Goal: Find specific page/section: Find specific page/section

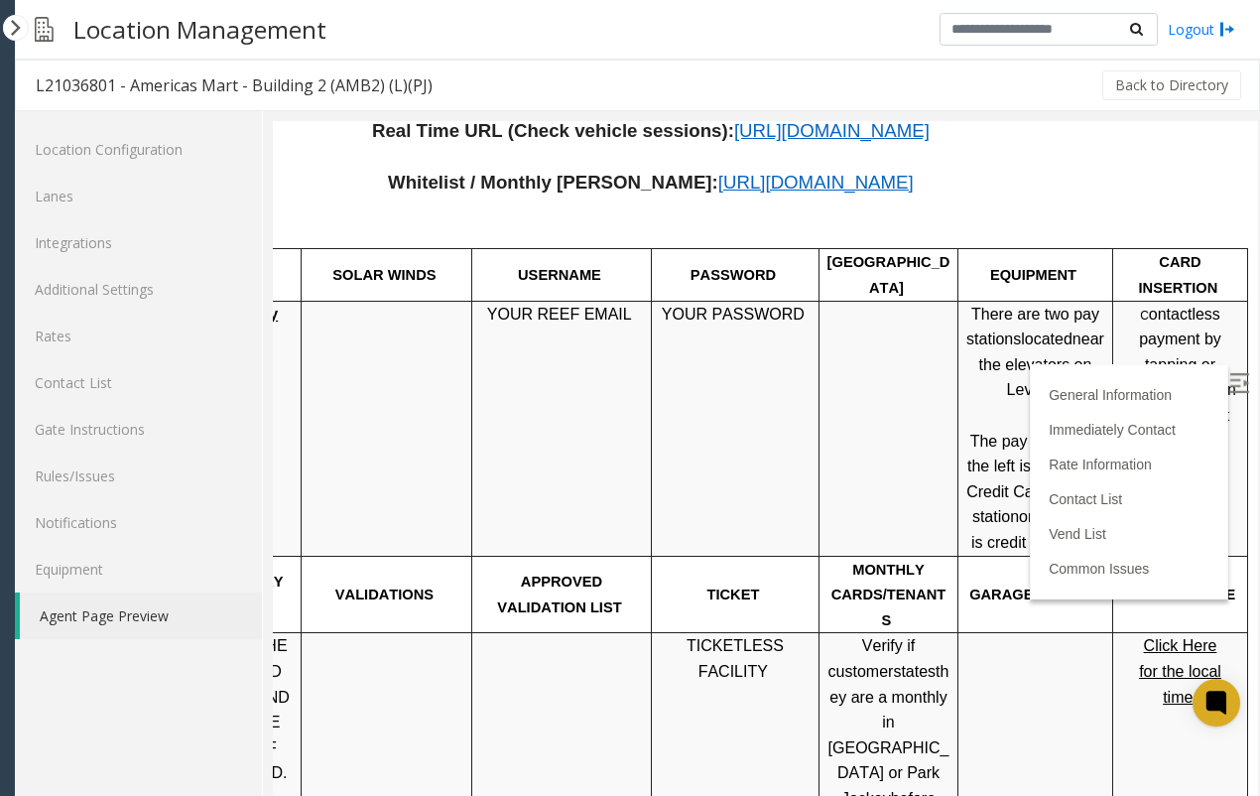
scroll to position [964, 130]
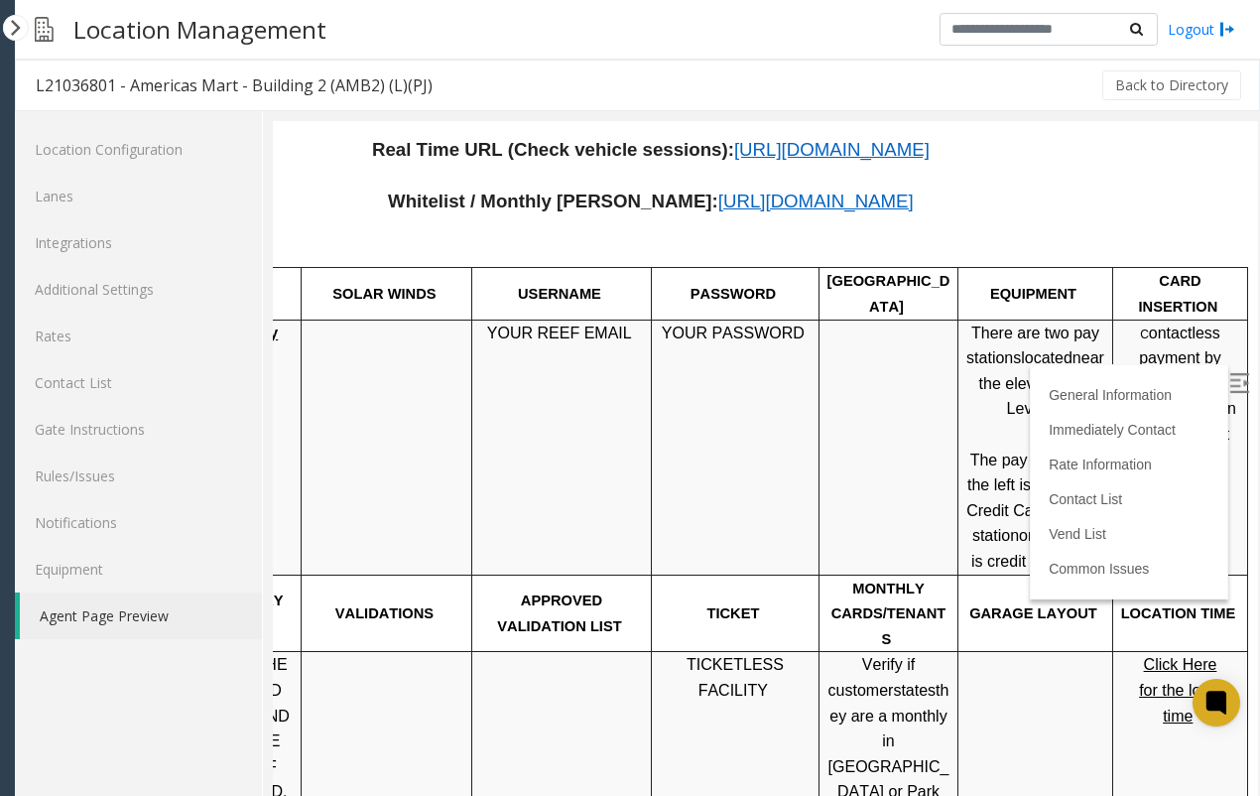
click at [724, 417] on td "YOUR PASSWORD" at bounding box center [736, 446] width 168 height 255
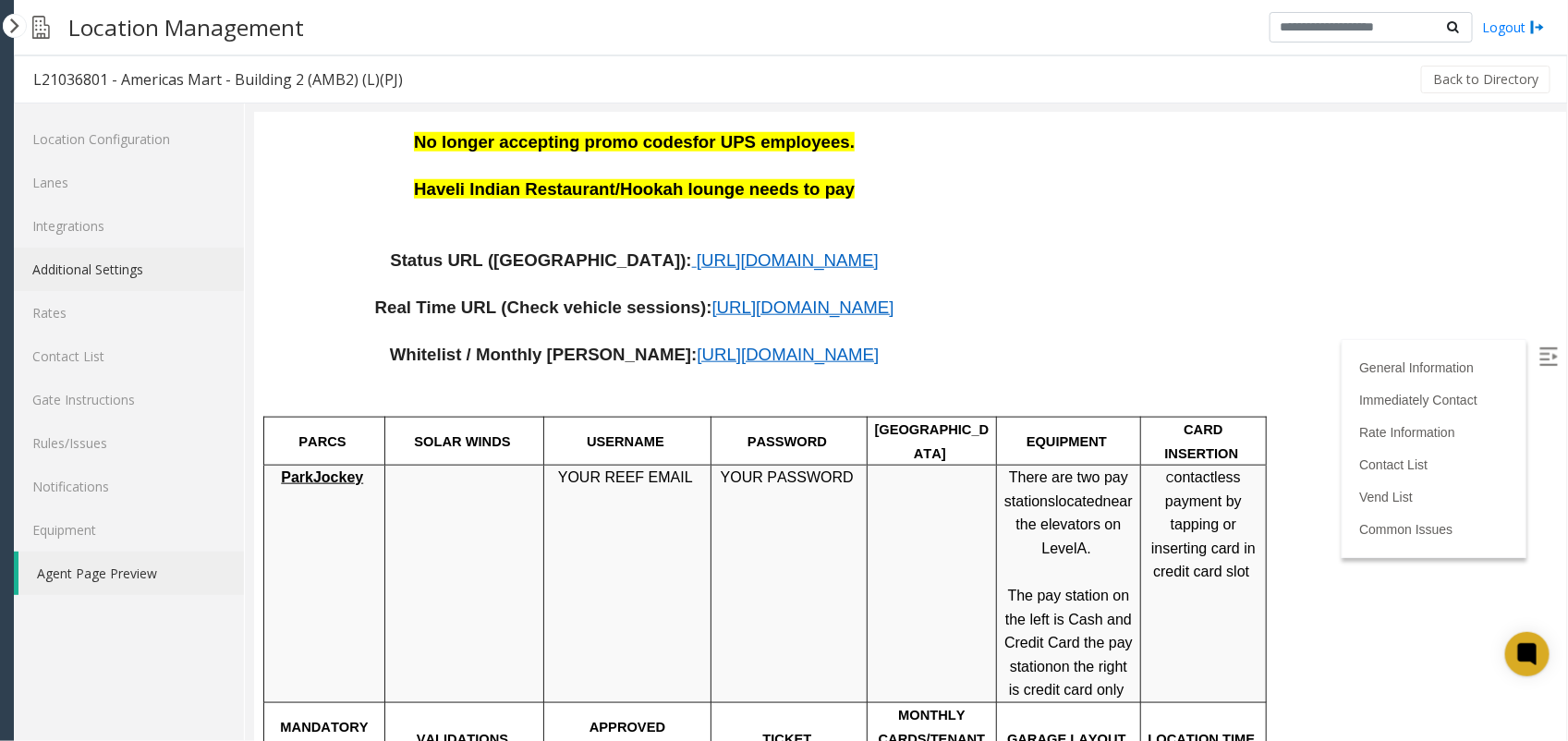
scroll to position [667, 0]
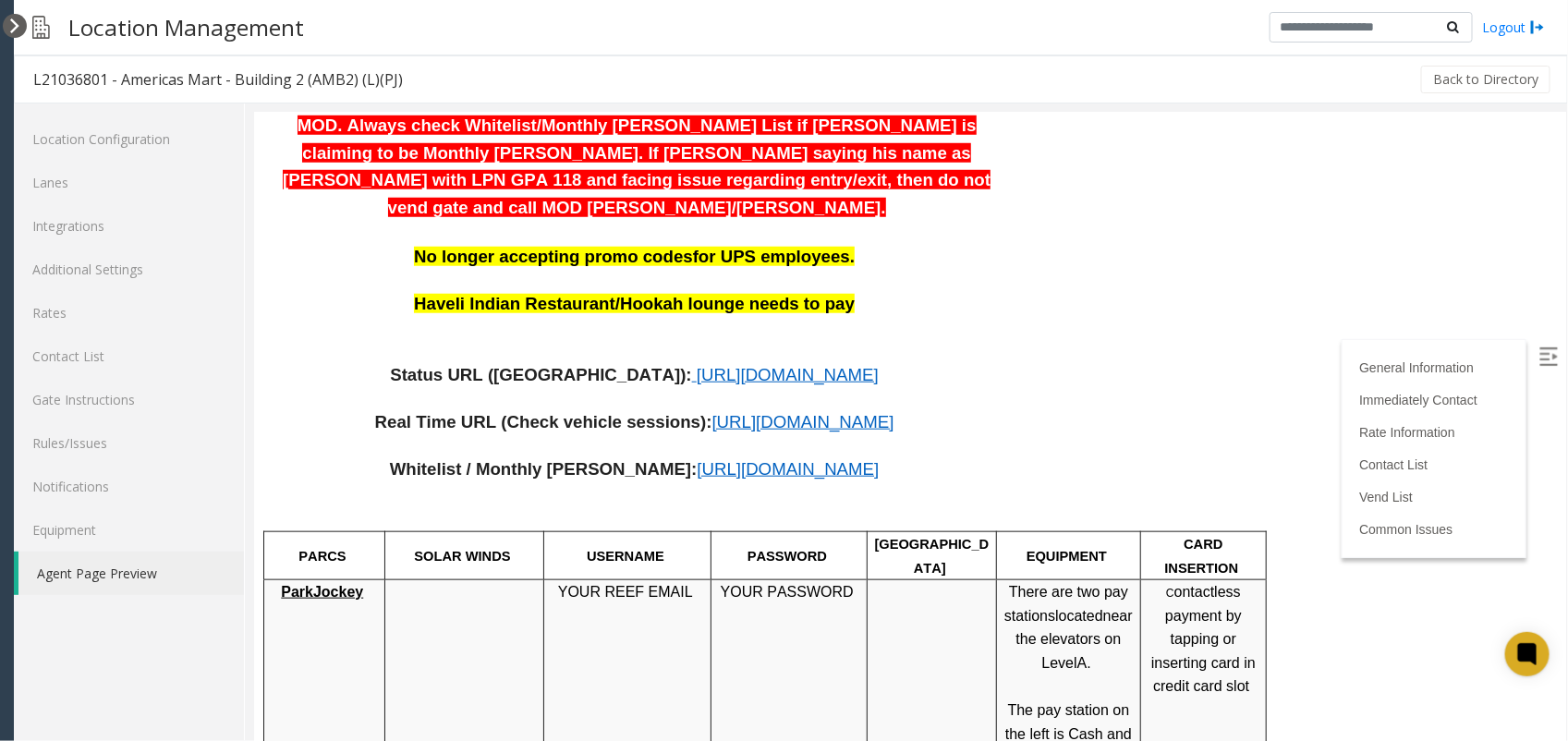
click at [7, 28] on div at bounding box center [15, 26] width 24 height 24
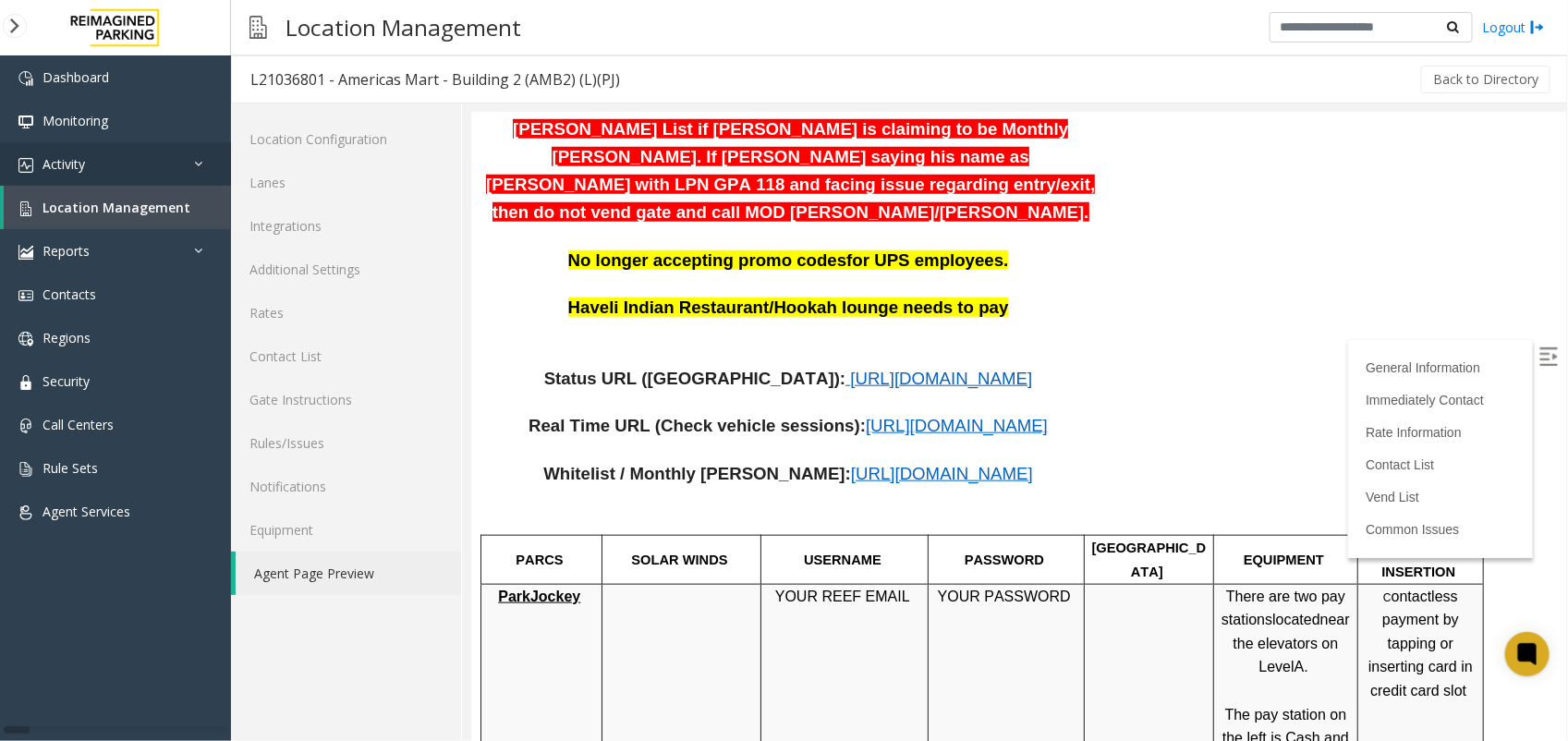
scroll to position [713, 0]
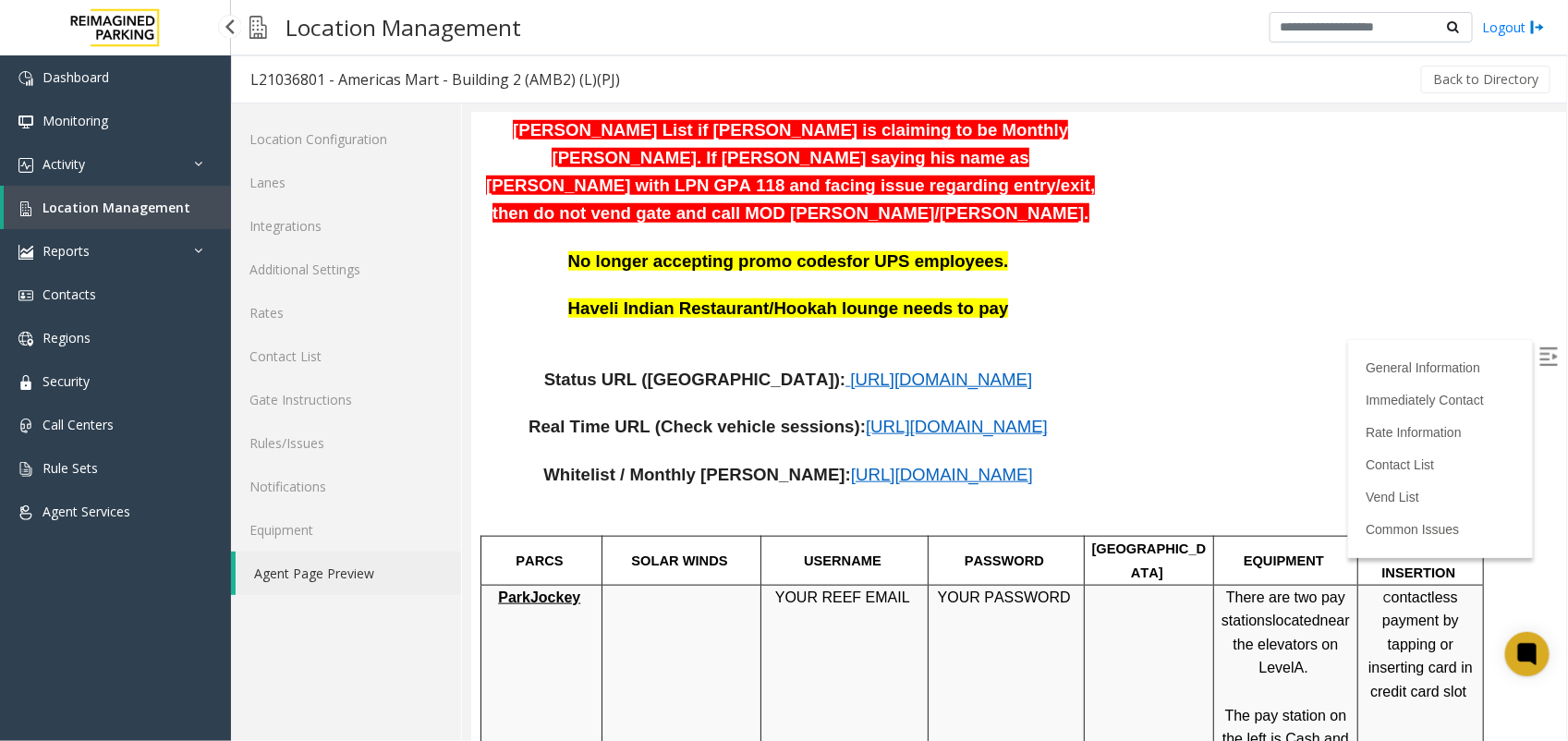
click at [103, 201] on span "Location Management" at bounding box center [116, 207] width 148 height 18
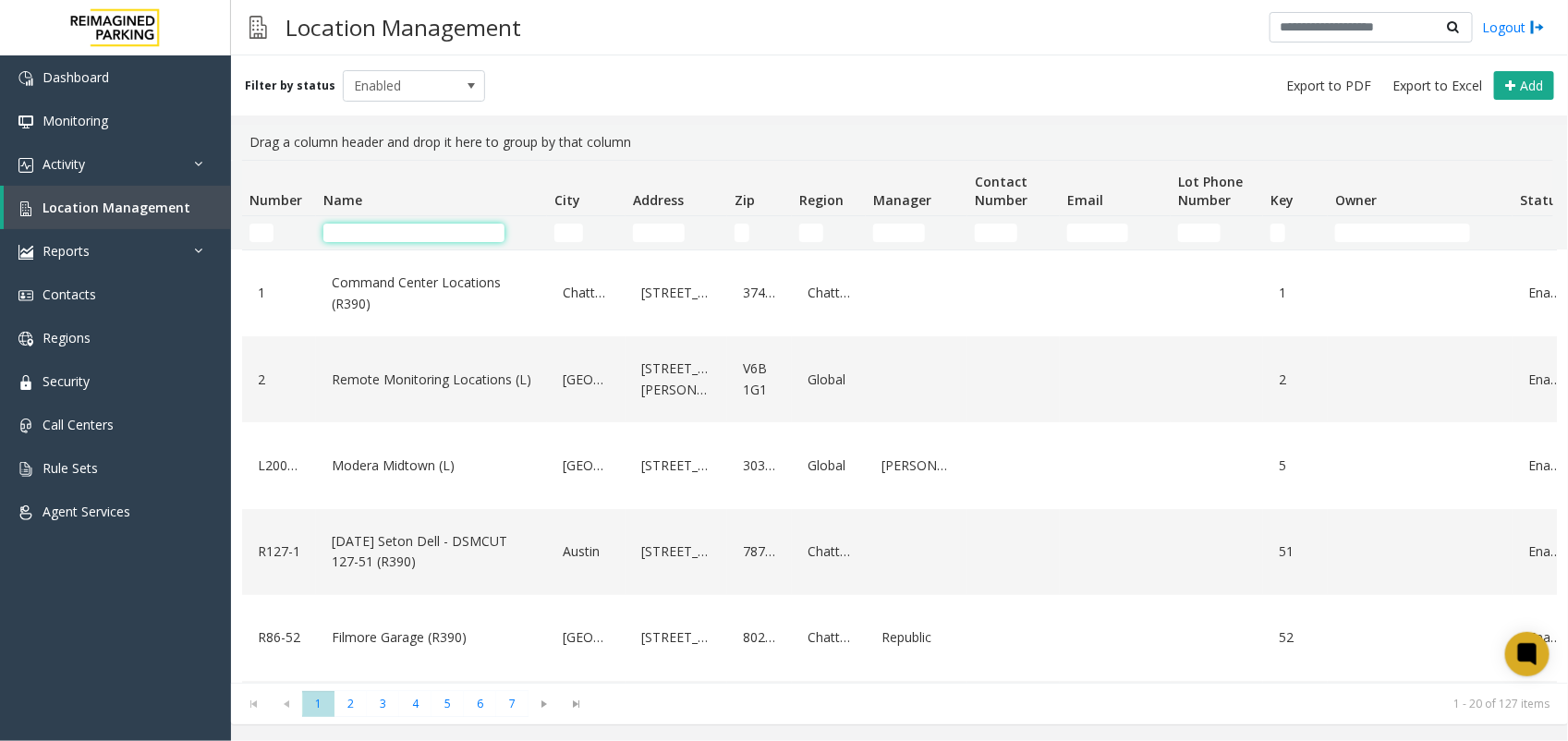
click at [372, 236] on input "Name Filter" at bounding box center [413, 233] width 181 height 19
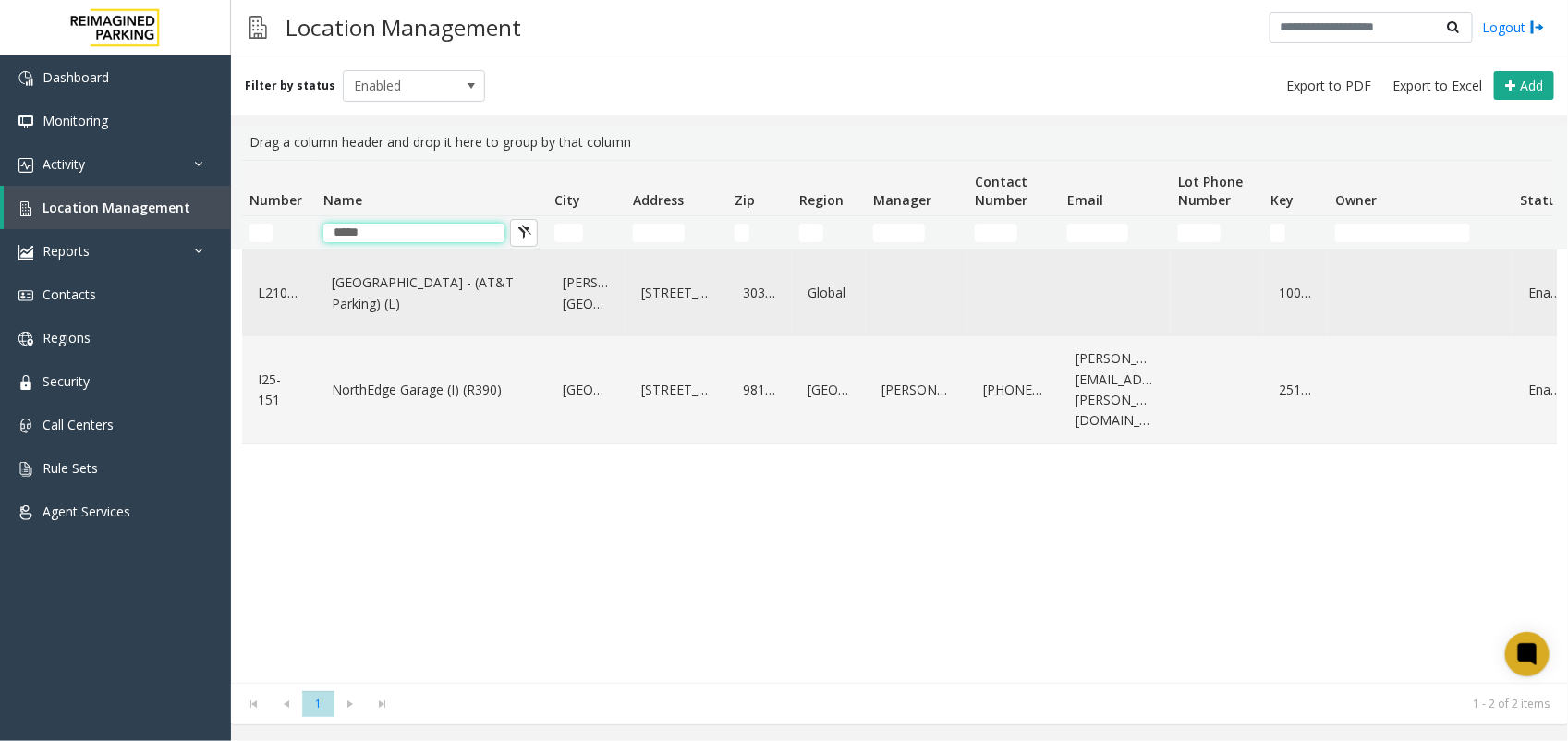
type input "*****"
click at [400, 285] on link "[GEOGRAPHIC_DATA] - (AT&T Parking) (L)" at bounding box center [431, 293] width 209 height 51
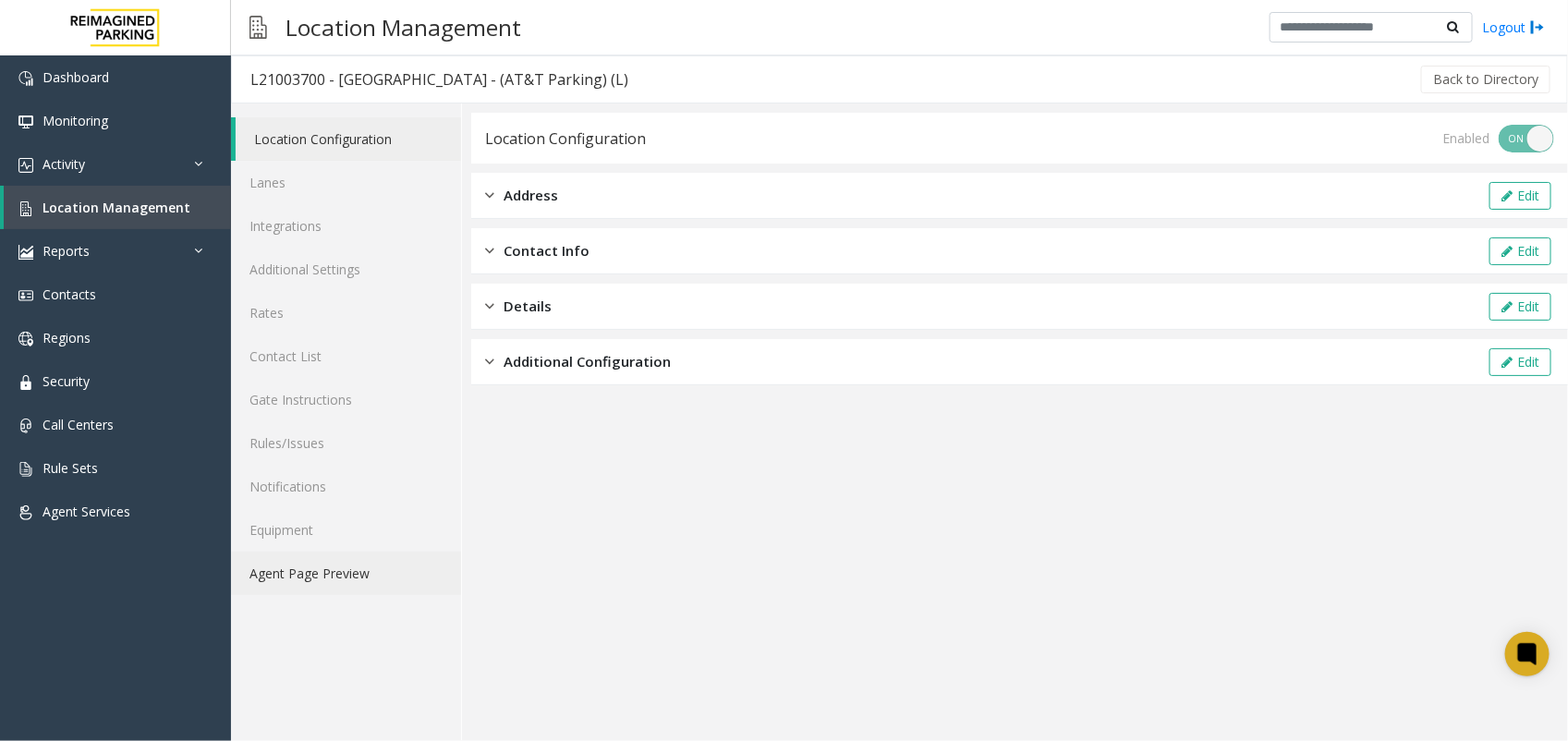
click at [326, 560] on link "Agent Page Preview" at bounding box center [345, 573] width 230 height 44
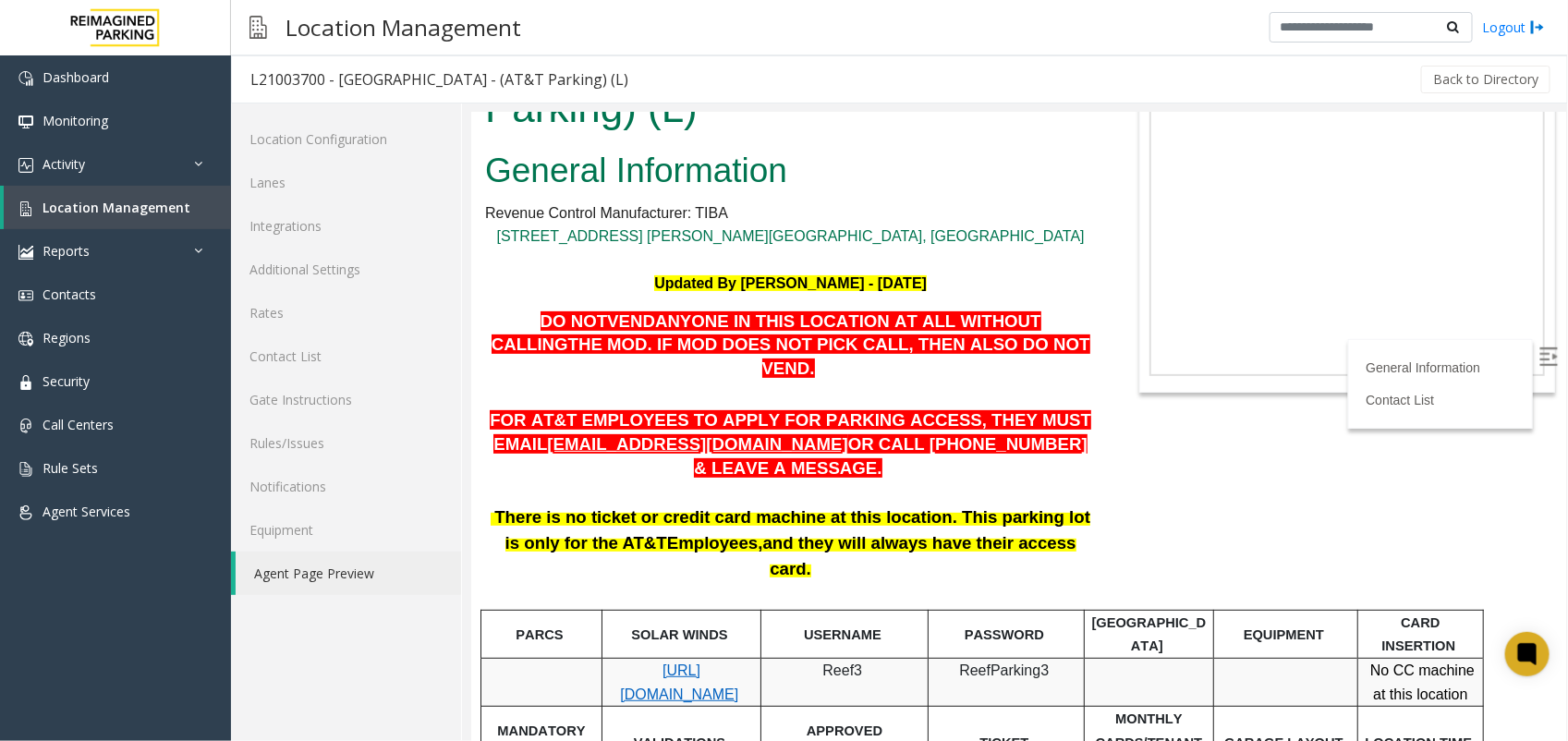
scroll to position [115, 0]
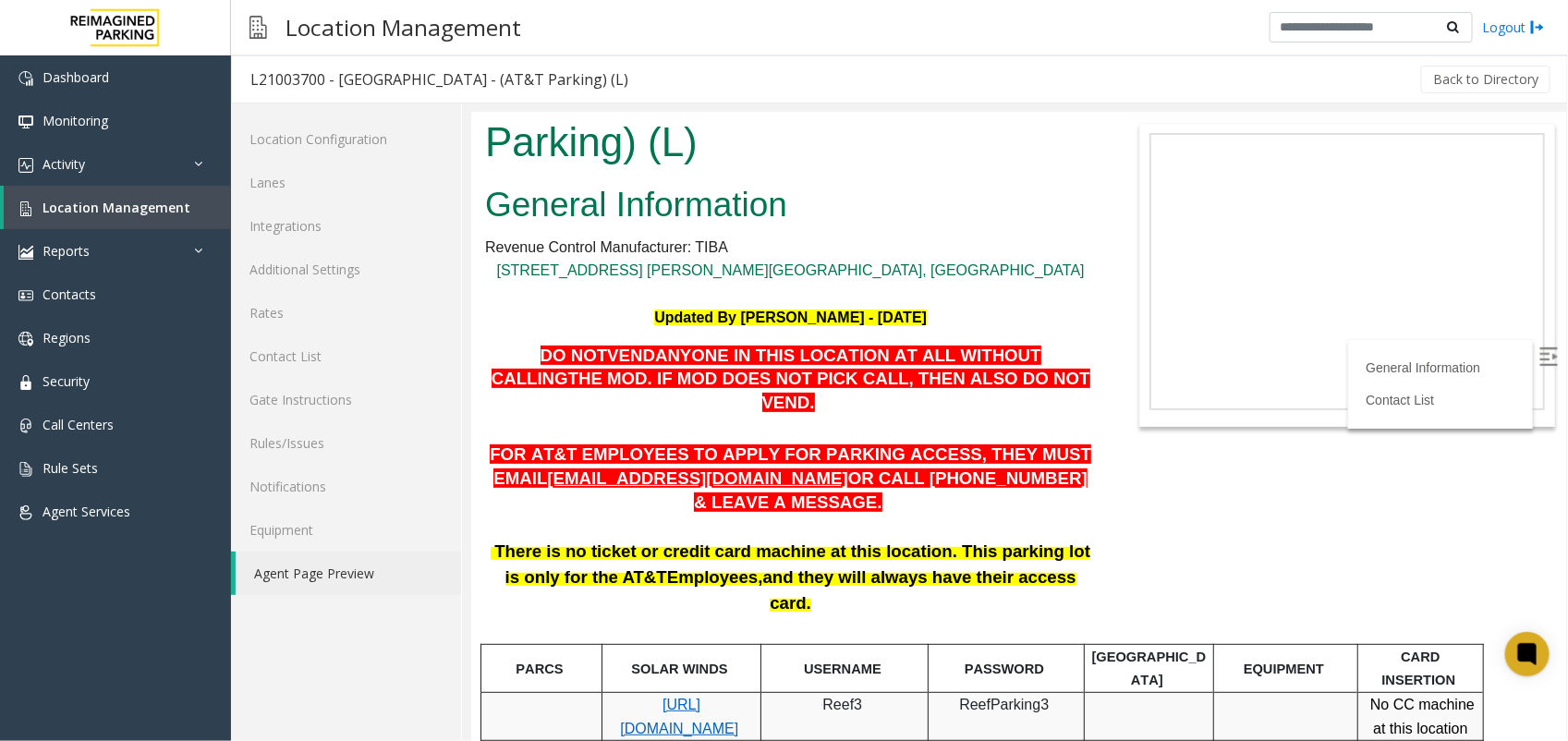
click at [1003, 344] on p "DO NOT VEND ANYONE IN THIS LOCATION AT ALL WITHOUT CALLING THE MOD . IF MOD DOE…" at bounding box center [790, 379] width 611 height 71
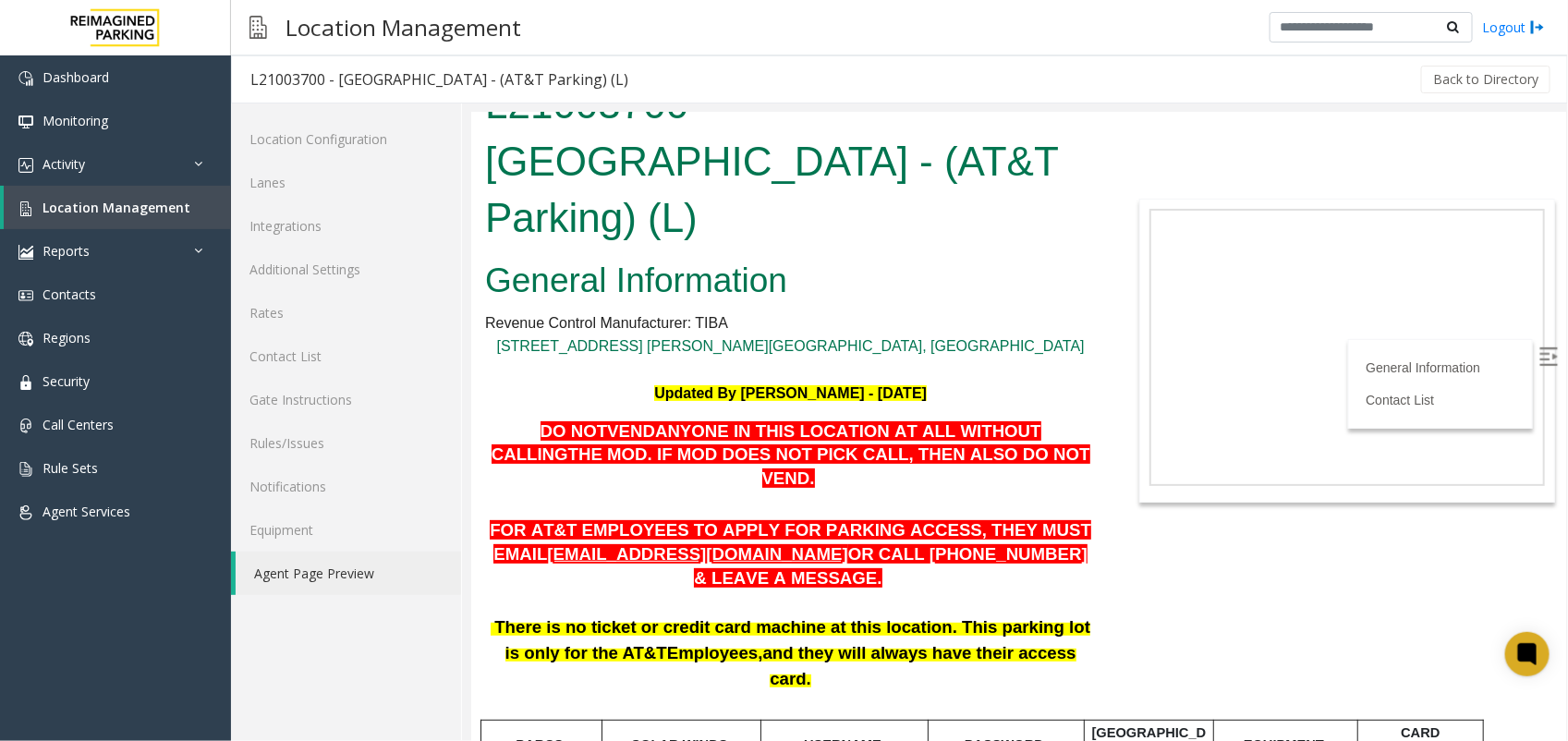
scroll to position [0, 0]
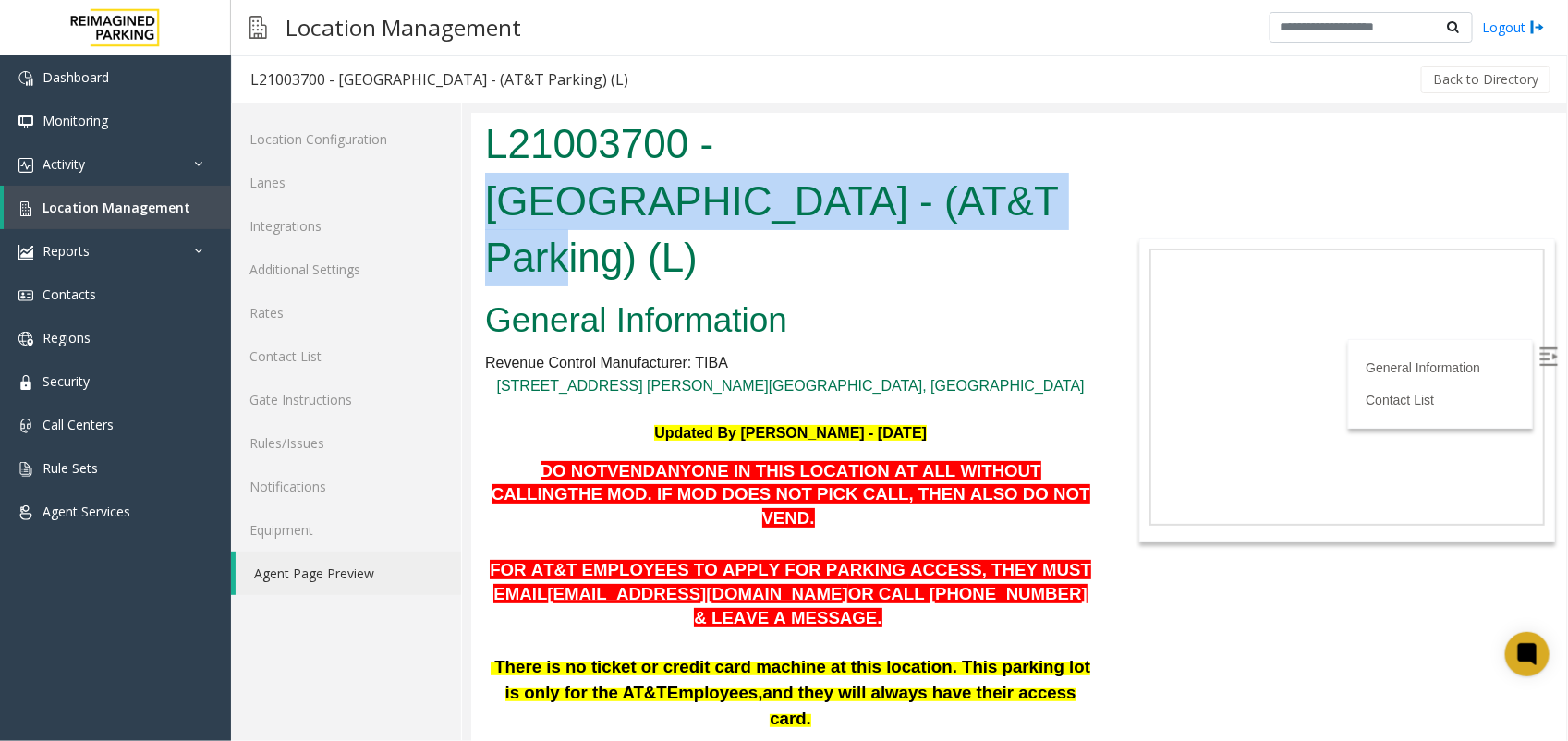
drag, startPoint x: 761, startPoint y: 199, endPoint x: 732, endPoint y: 151, distance: 56.1
click at [732, 151] on h1 "L21003700 - [GEOGRAPHIC_DATA] - (AT&T Parking) (L)" at bounding box center [790, 200] width 611 height 171
copy h1 "[GEOGRAPHIC_DATA] - ([GEOGRAPHIC_DATA])"
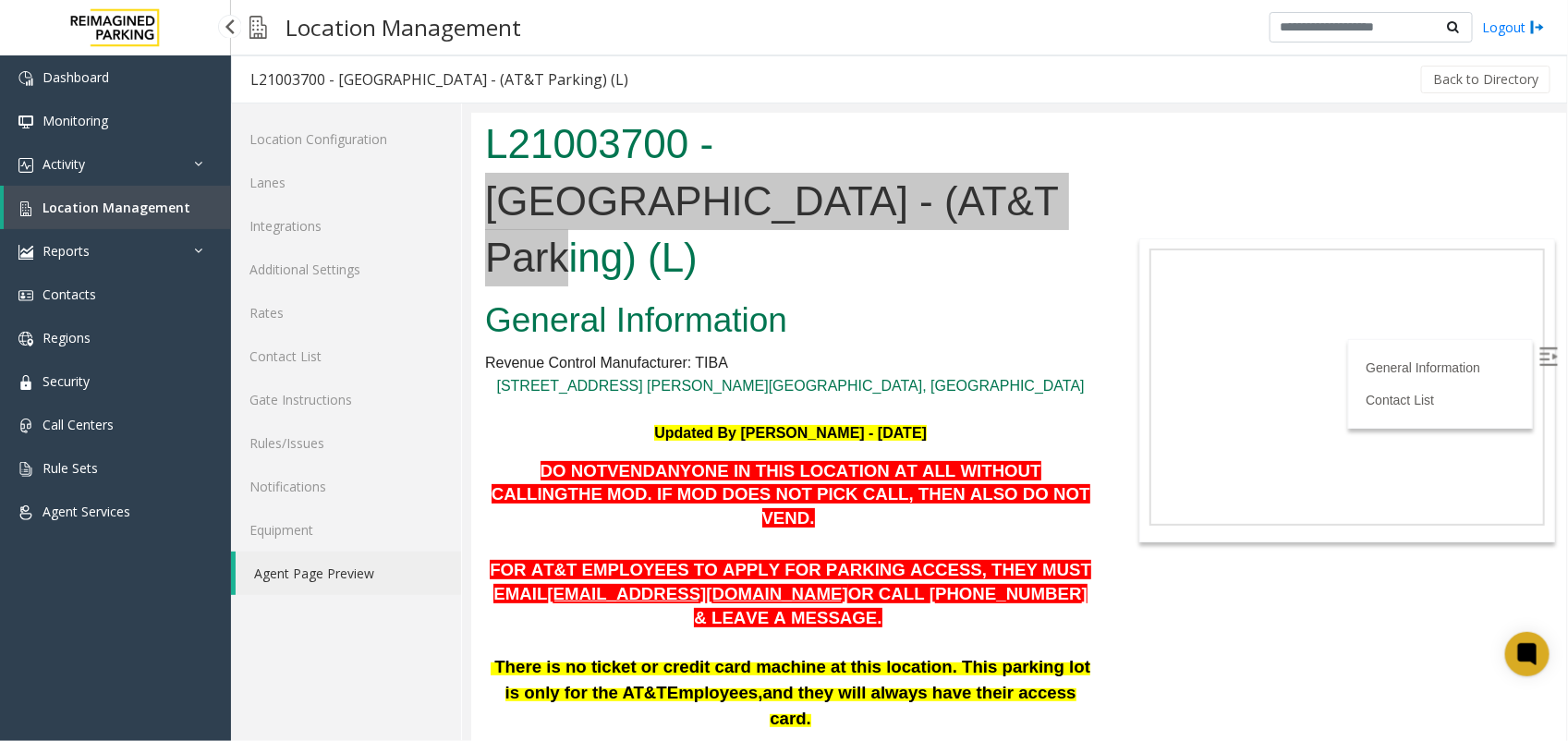
click at [150, 185] on link "Location Management" at bounding box center [117, 207] width 227 height 44
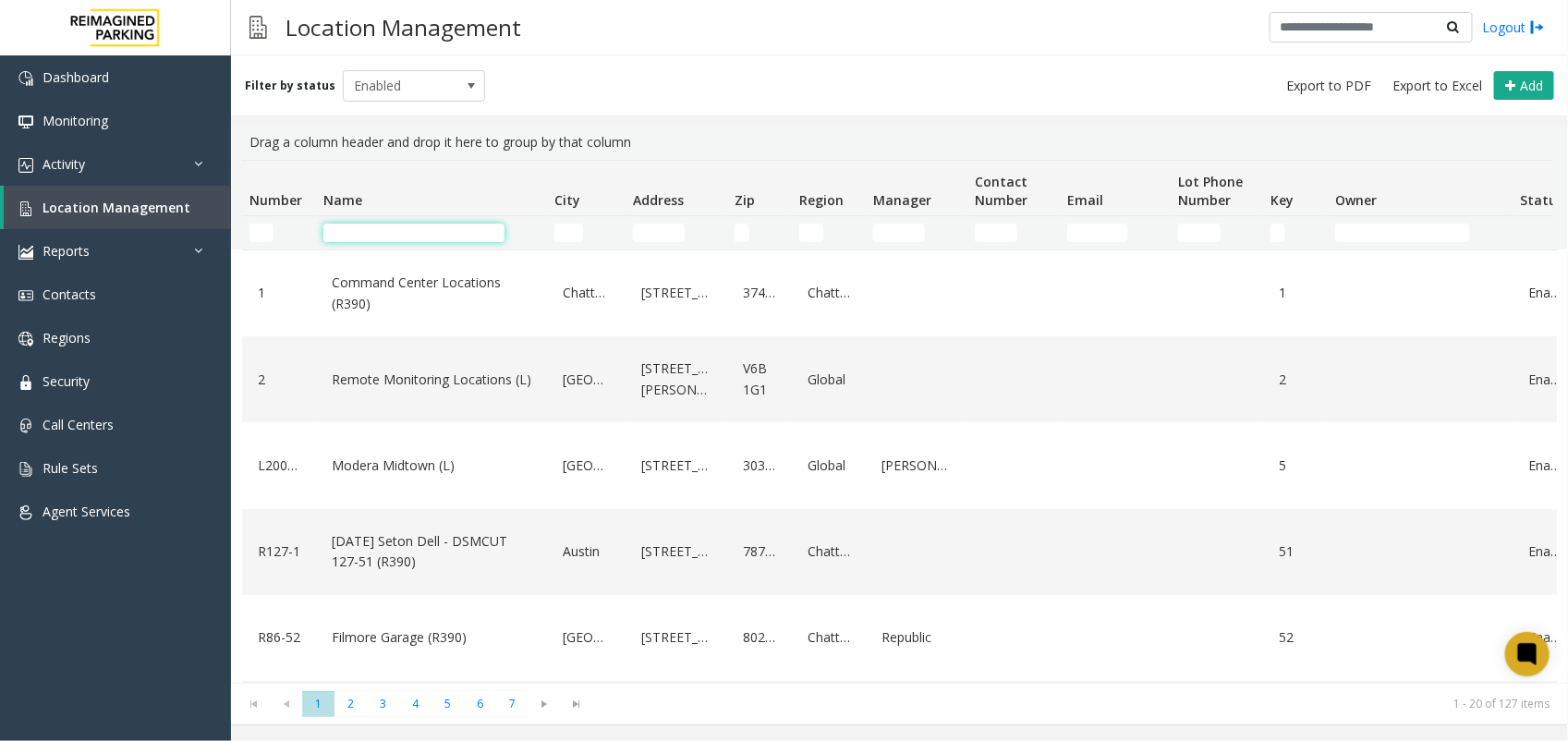
click at [398, 232] on input "Name Filter" at bounding box center [413, 233] width 181 height 19
paste input "**********"
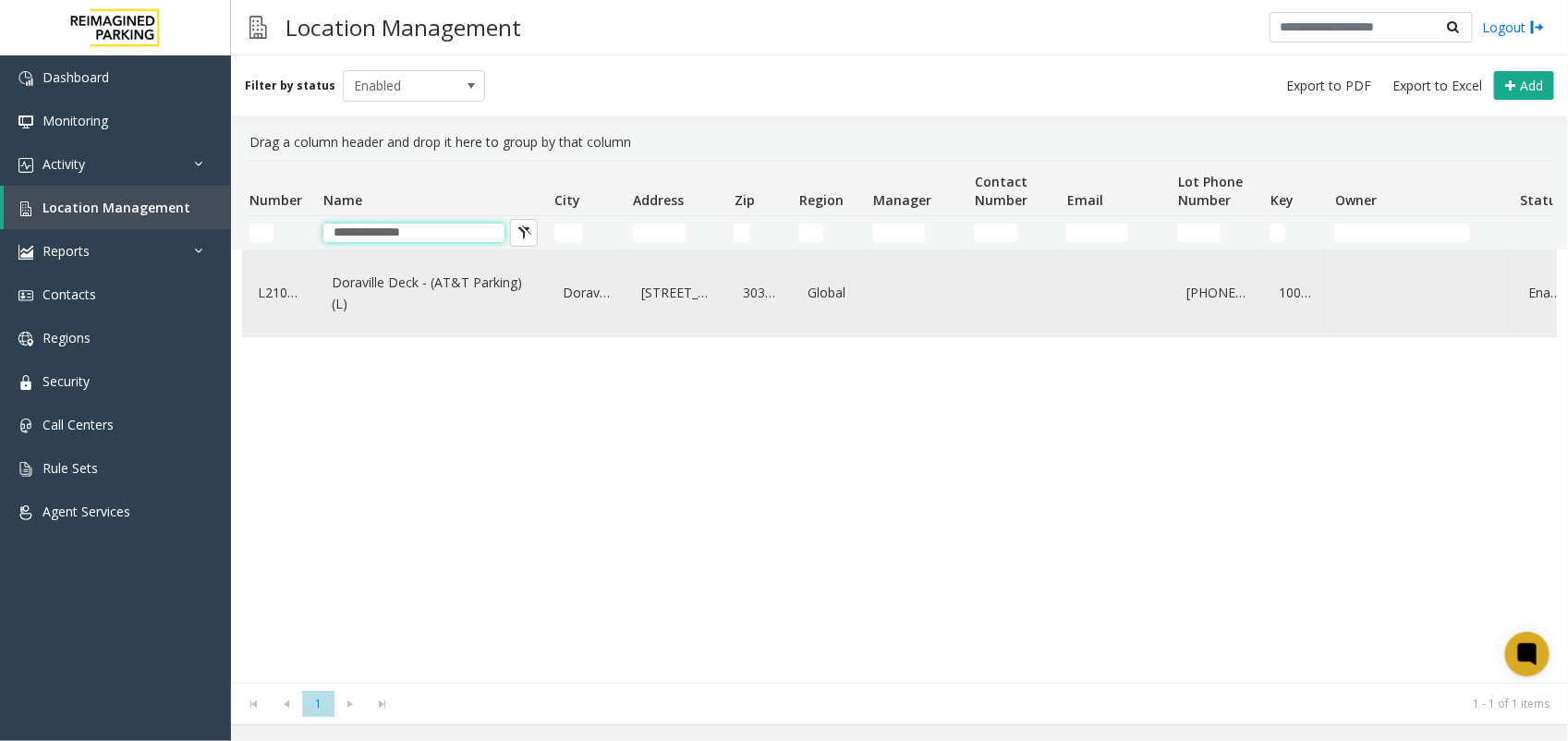
type input "**********"
click at [473, 277] on link "Doraville Deck - (AT&T Parking) (L)" at bounding box center [431, 293] width 209 height 51
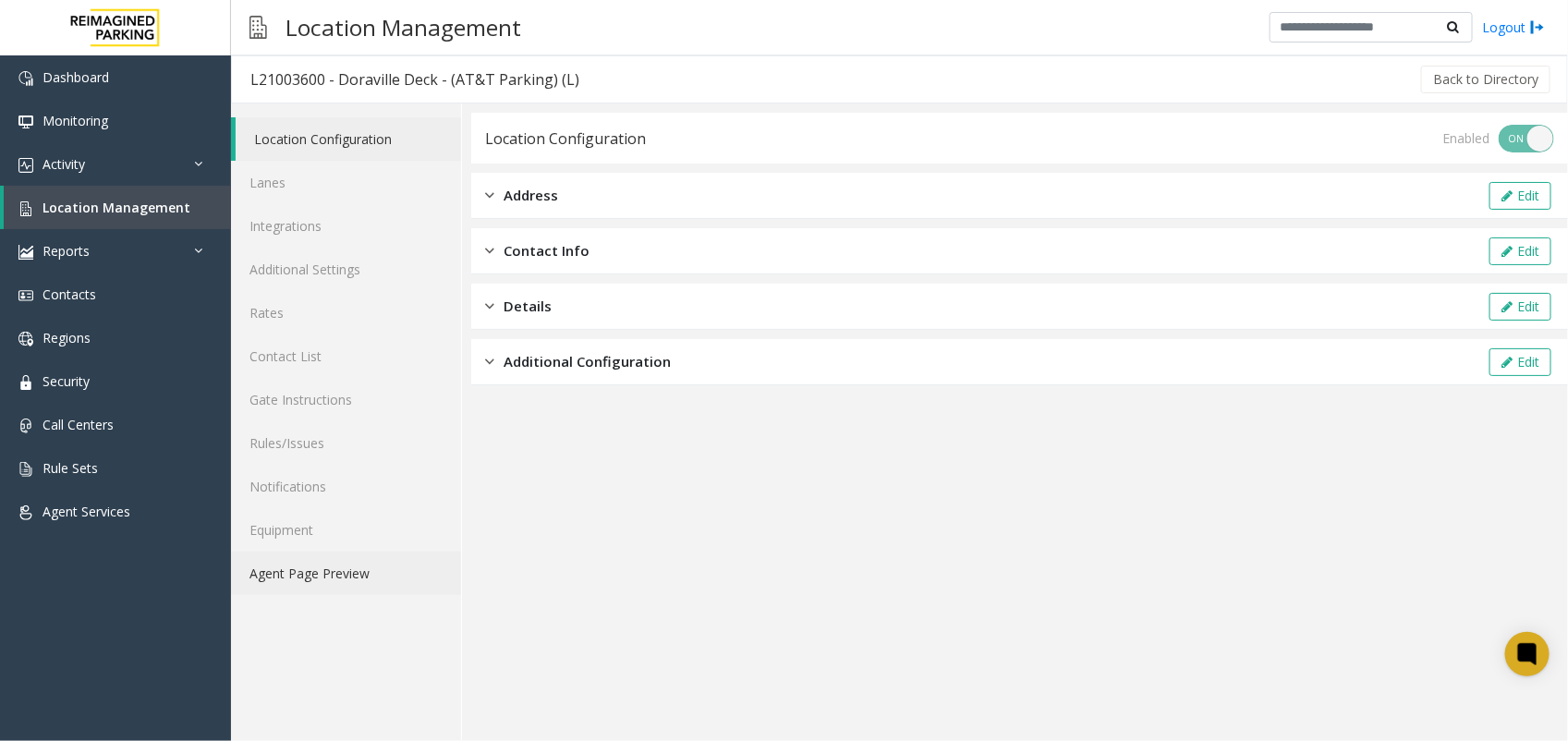
click at [331, 565] on link "Agent Page Preview" at bounding box center [345, 573] width 230 height 44
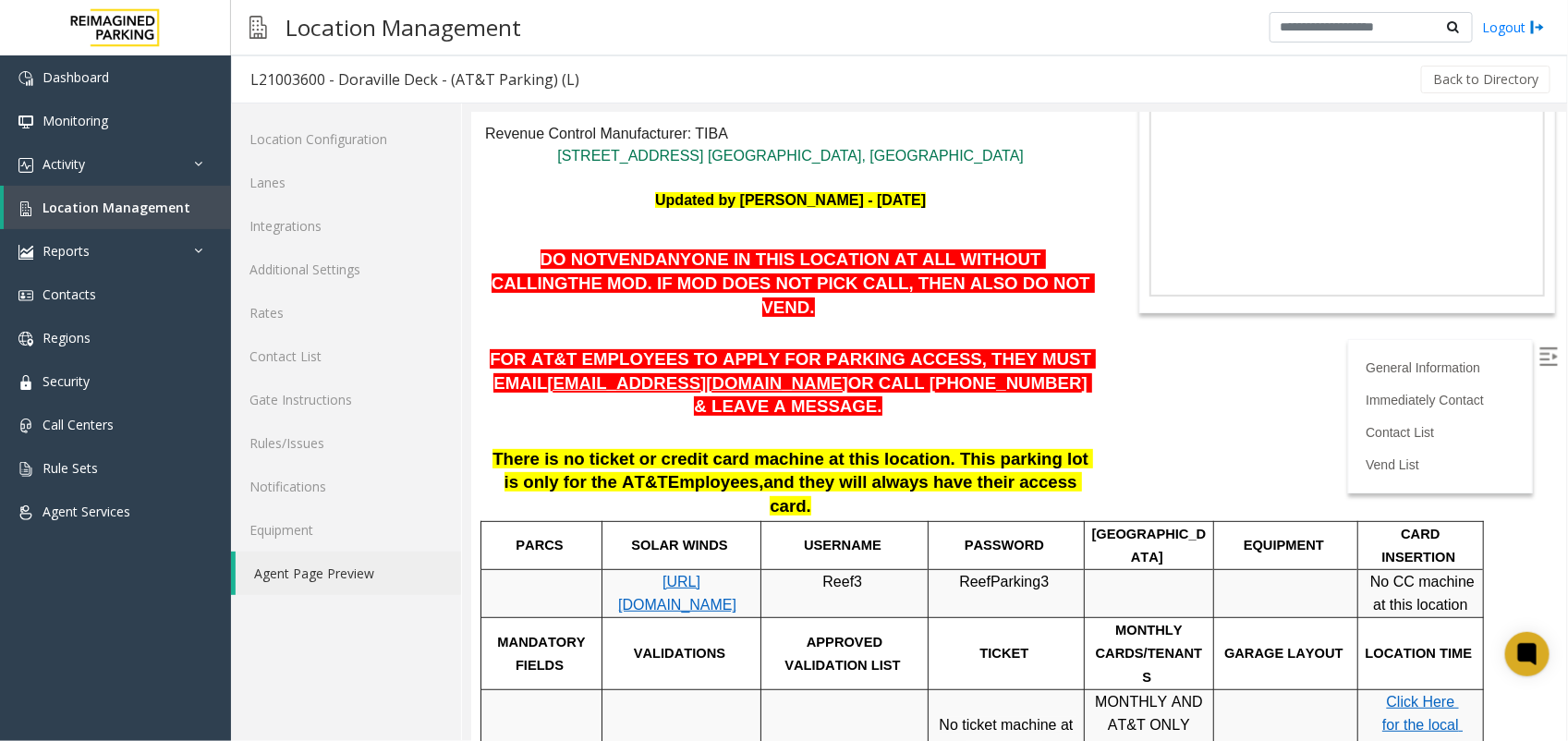
scroll to position [115, 0]
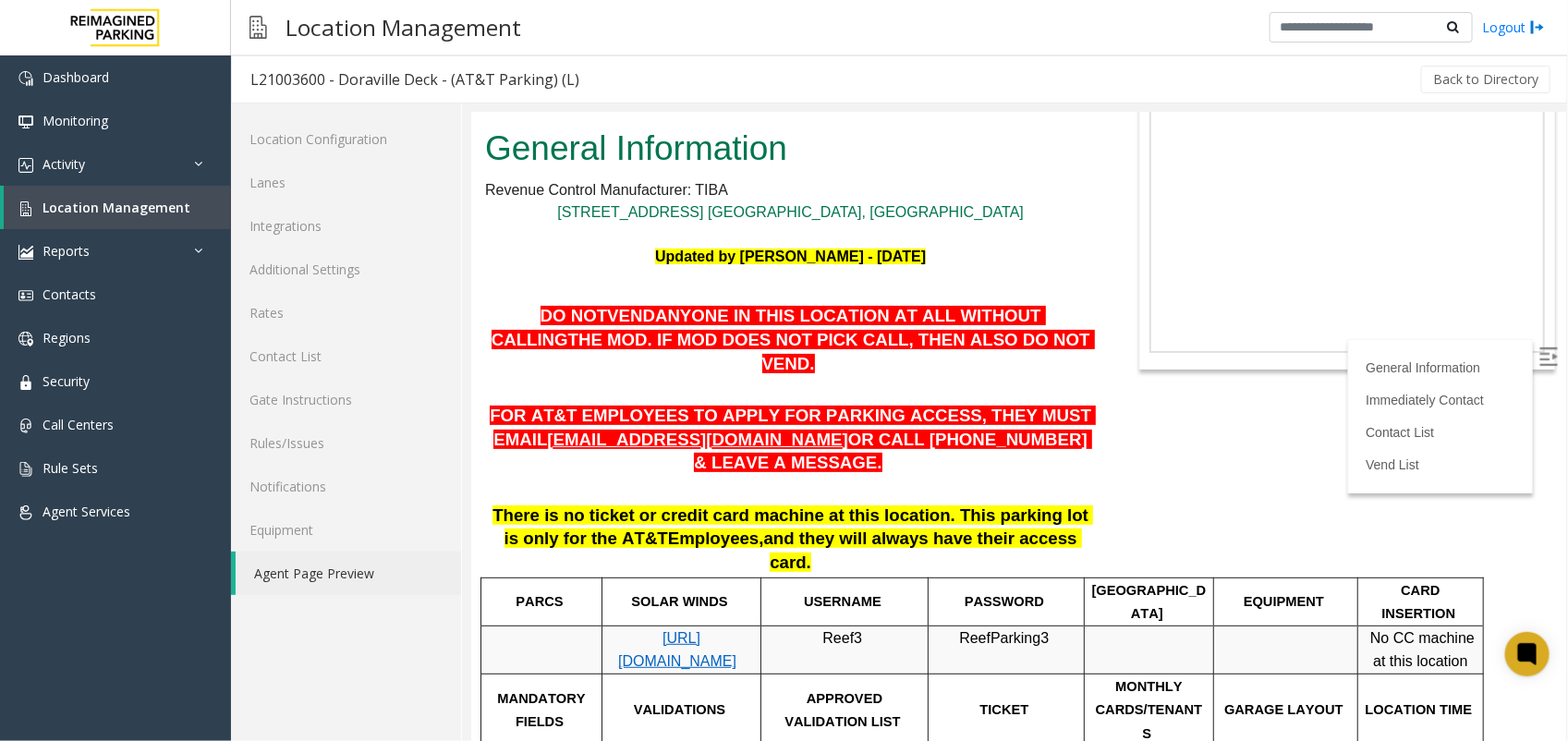
click at [916, 405] on span "FOR AT&T EMPLOYEES TO APPLY FOR PARKING ACCESS, THEY MUST EMAIL" at bounding box center [791, 426] width 606 height 44
click at [618, 378] on p at bounding box center [790, 390] width 611 height 24
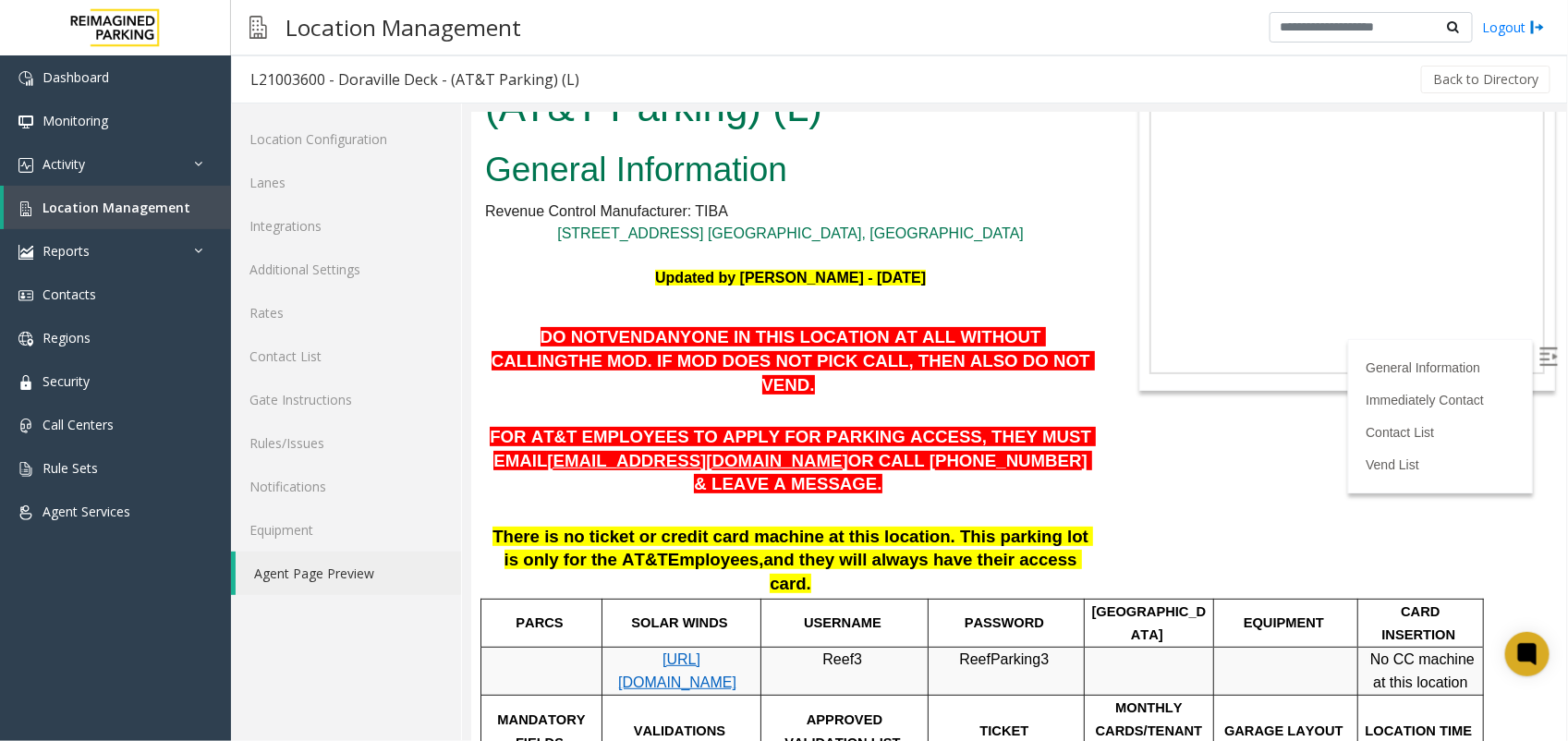
scroll to position [0, 0]
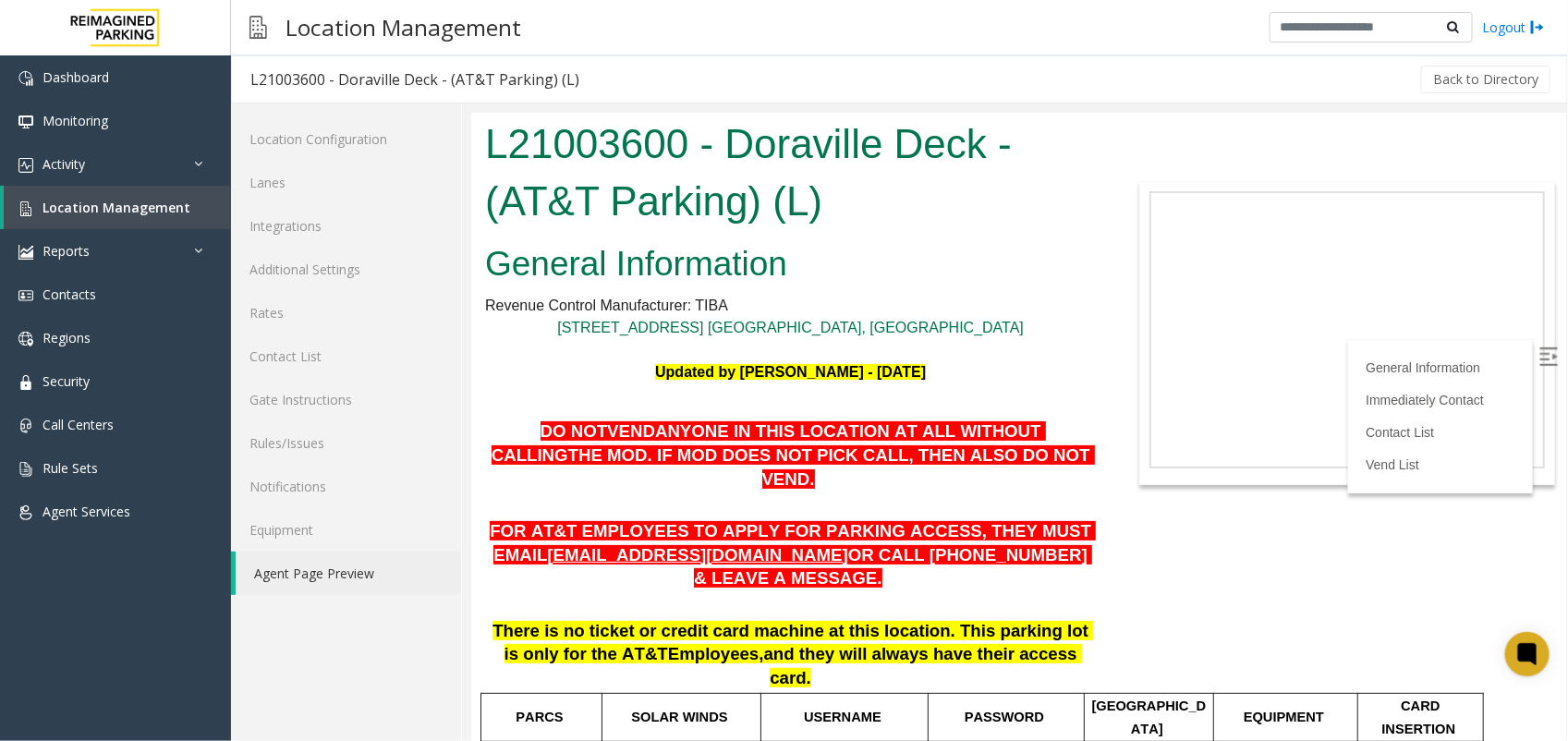
click at [1021, 325] on div "[STREET_ADDRESS] [GEOGRAPHIC_DATA], [GEOGRAPHIC_DATA]" at bounding box center [790, 327] width 611 height 22
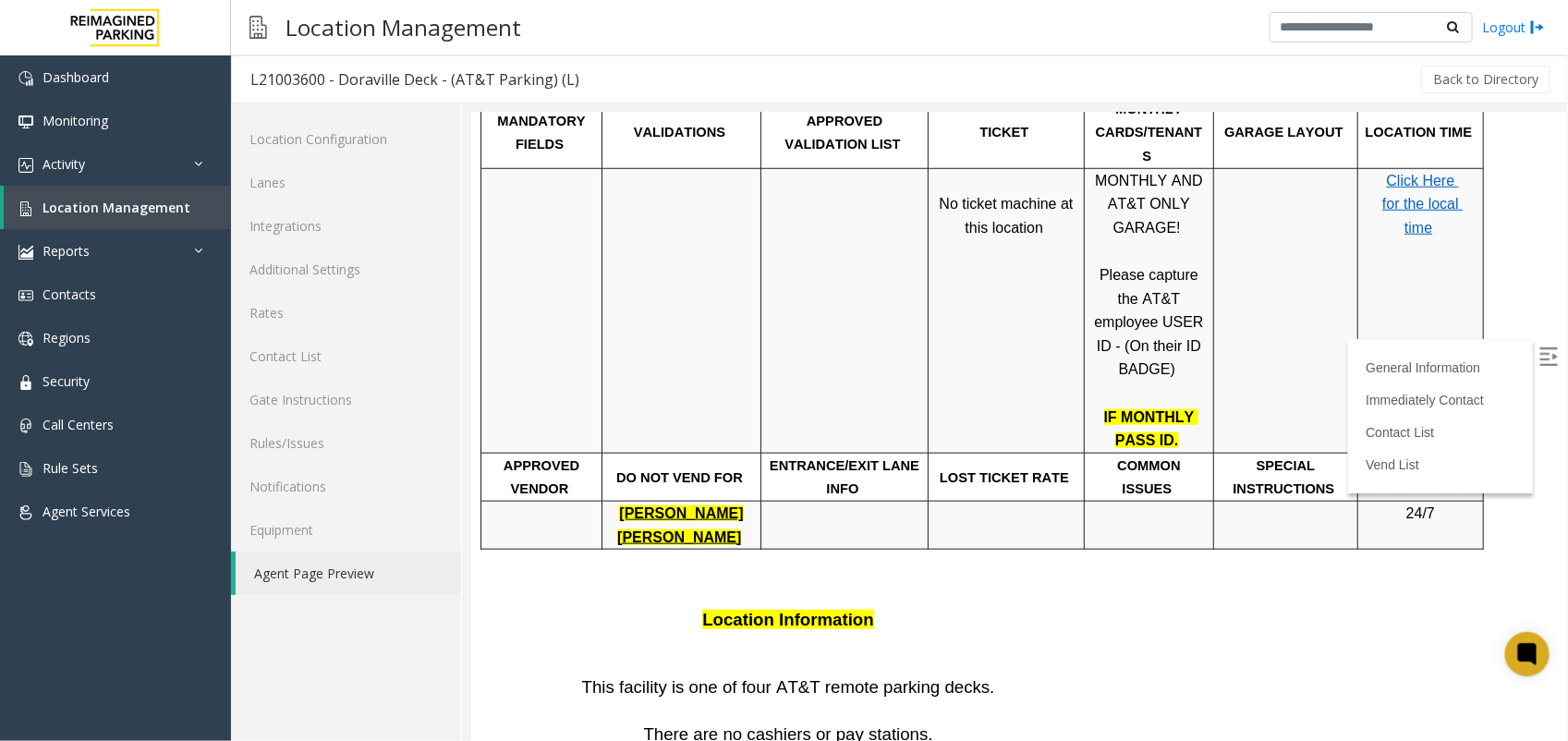
scroll to position [577, 0]
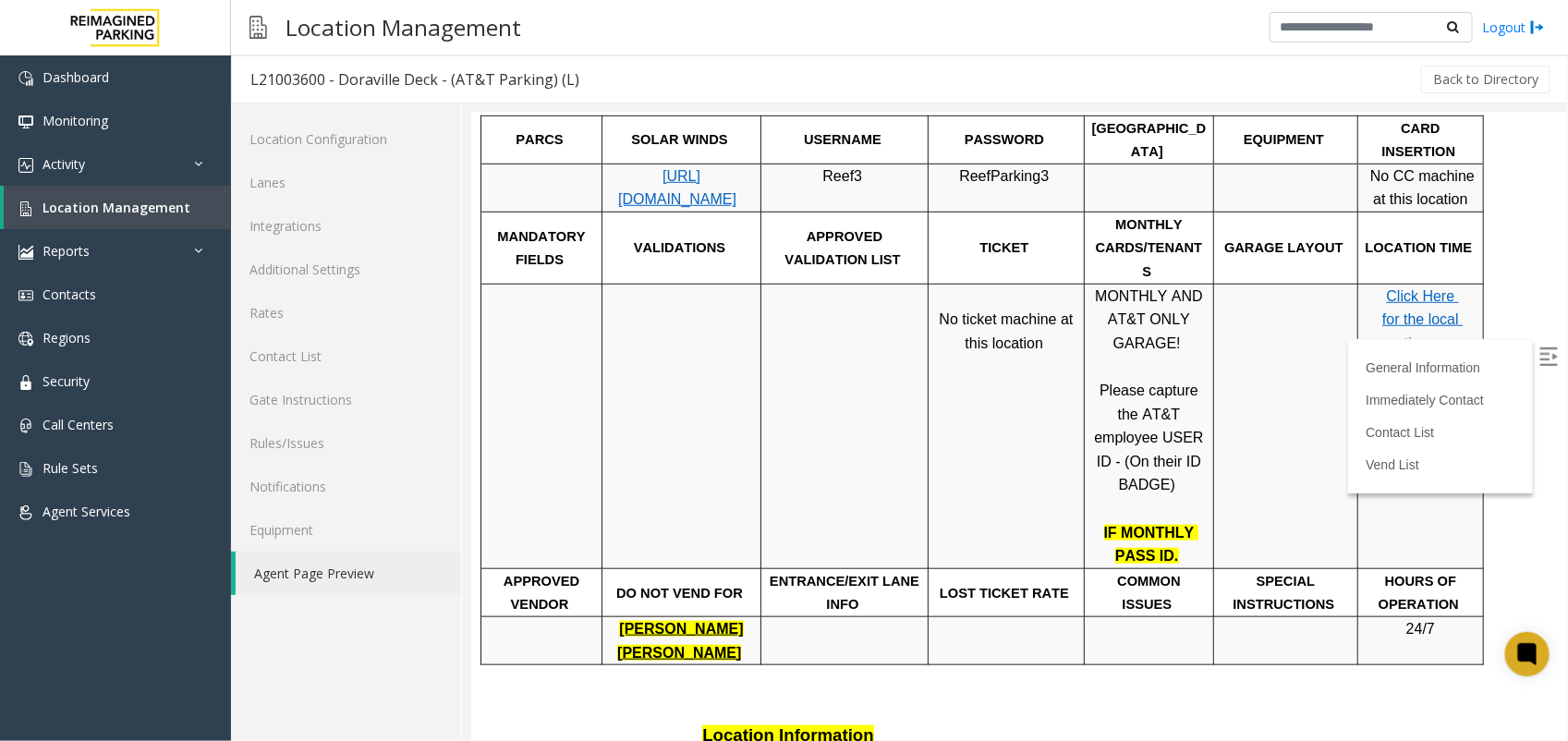
click at [1136, 321] on p "MONTHLY AND AT&T ONLY GARAGE! Please capture the AT&T employee USER ID - (On th…" at bounding box center [1148, 390] width 115 height 212
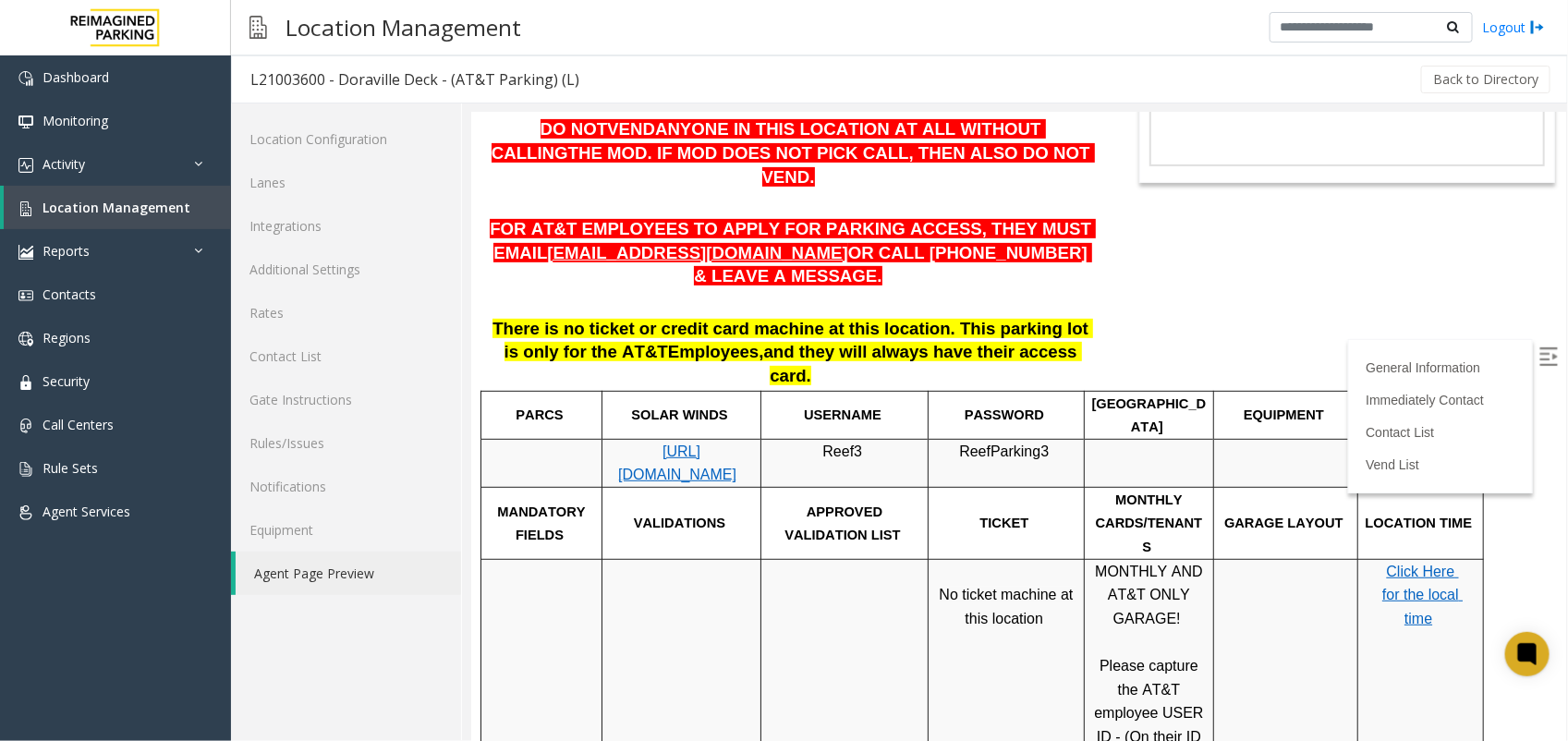
scroll to position [300, 0]
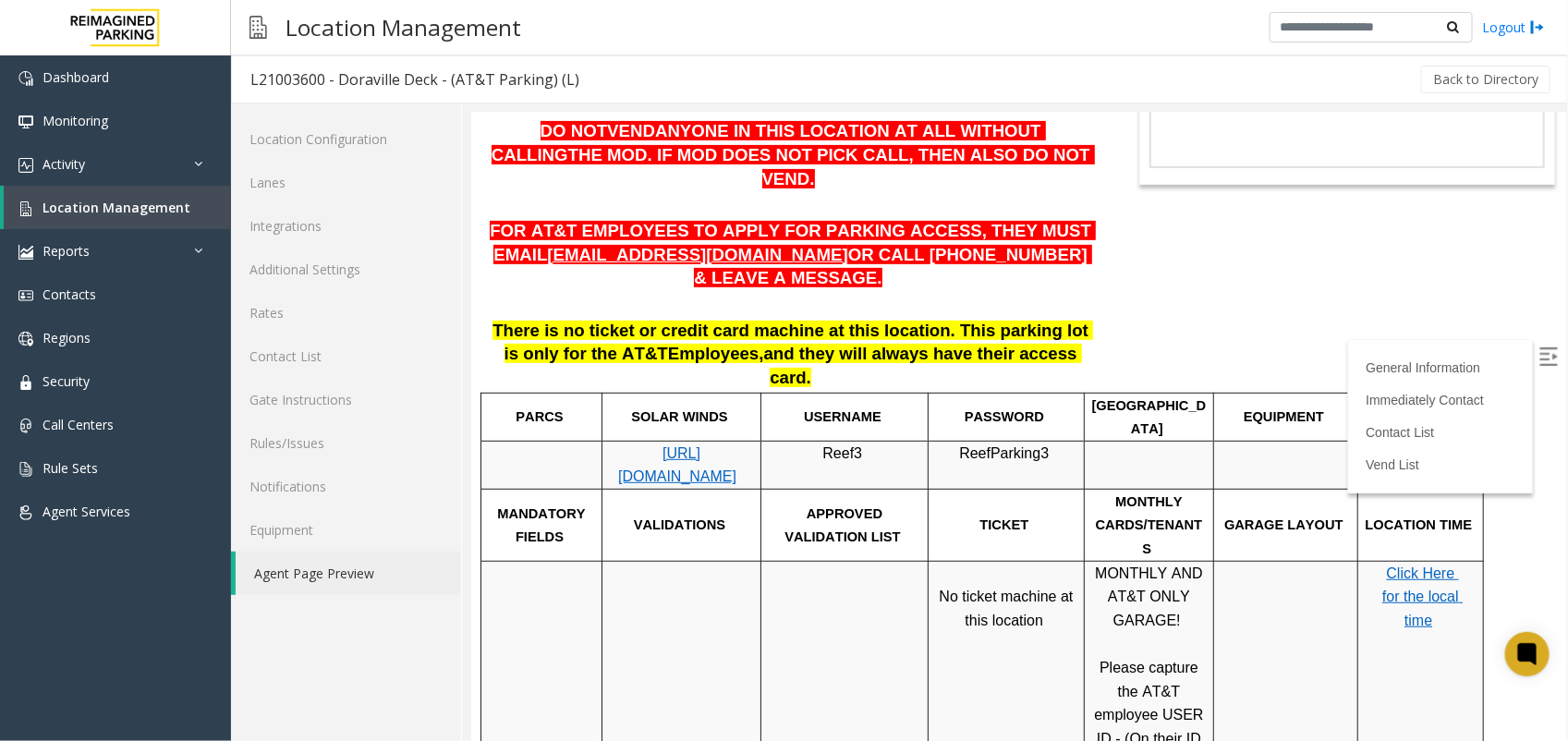
click at [1159, 658] on span "Please capture the AT&T employee USER ID - (On their ID BADGE)" at bounding box center [1150, 713] width 114 height 110
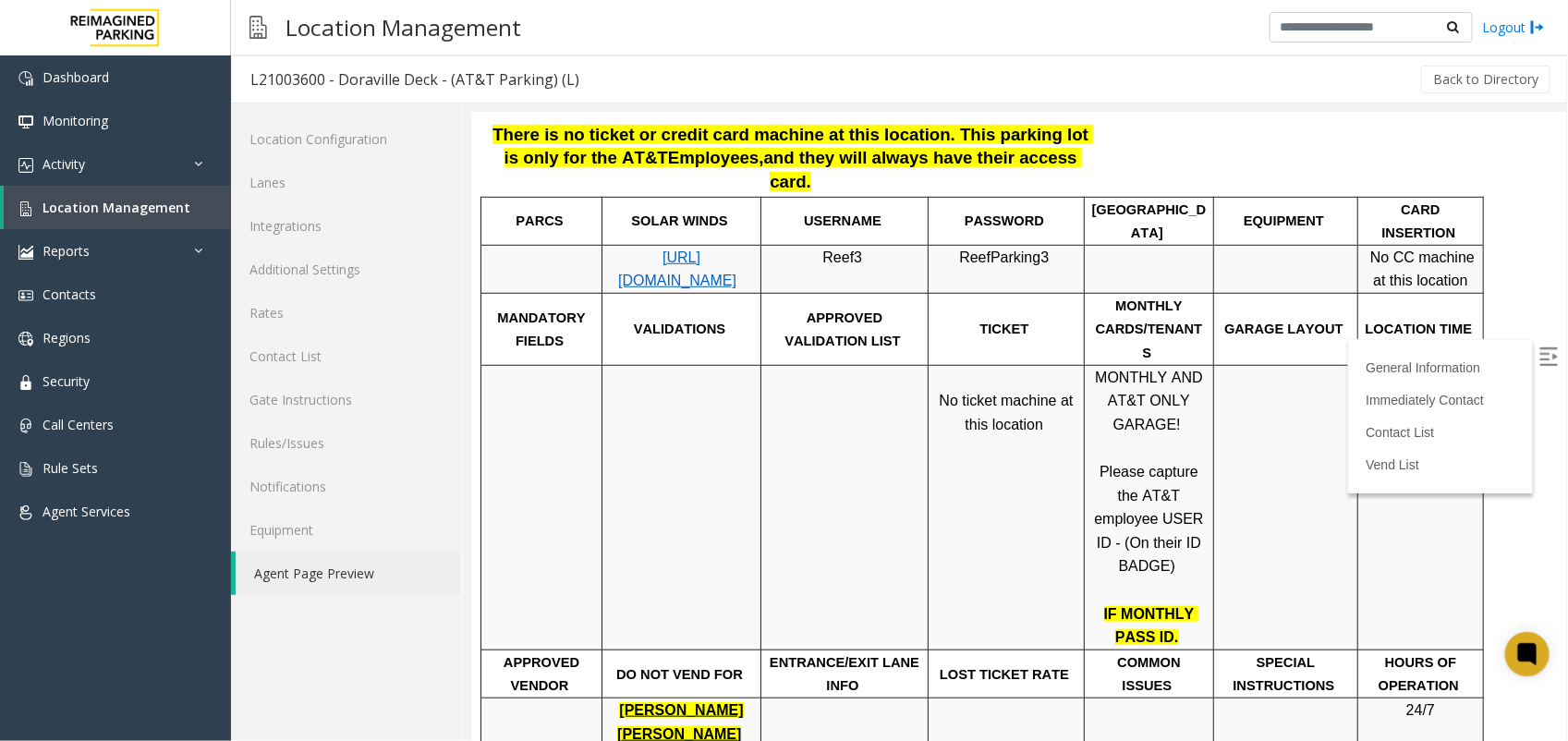
scroll to position [531, 0]
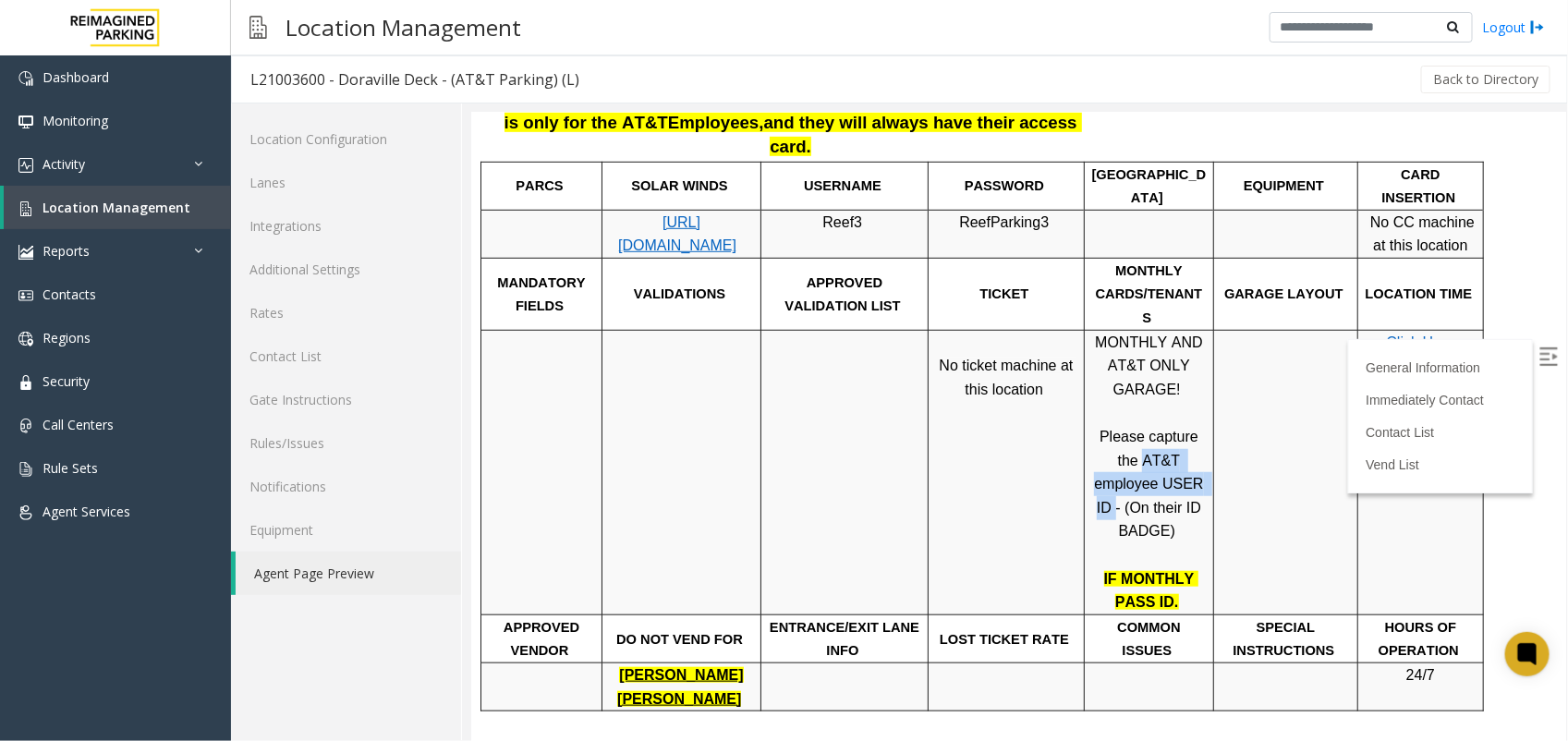
drag, startPoint x: 1096, startPoint y: 385, endPoint x: 1141, endPoint y: 413, distance: 53.0
click at [1141, 413] on p "MONTHLY AND AT&T ONLY GARAGE! Please capture the AT&T employee USER ID - (On th…" at bounding box center [1148, 436] width 115 height 212
click at [1136, 417] on p "MONTHLY AND AT&T ONLY GARAGE! Please capture the AT&T employee USER ID - (On th…" at bounding box center [1148, 436] width 115 height 212
drag, startPoint x: 1172, startPoint y: 427, endPoint x: 1106, endPoint y: 403, distance: 70.2
click at [1106, 427] on span "Please capture the AT&T employee USER ID - (On their ID BADGE)" at bounding box center [1150, 482] width 114 height 110
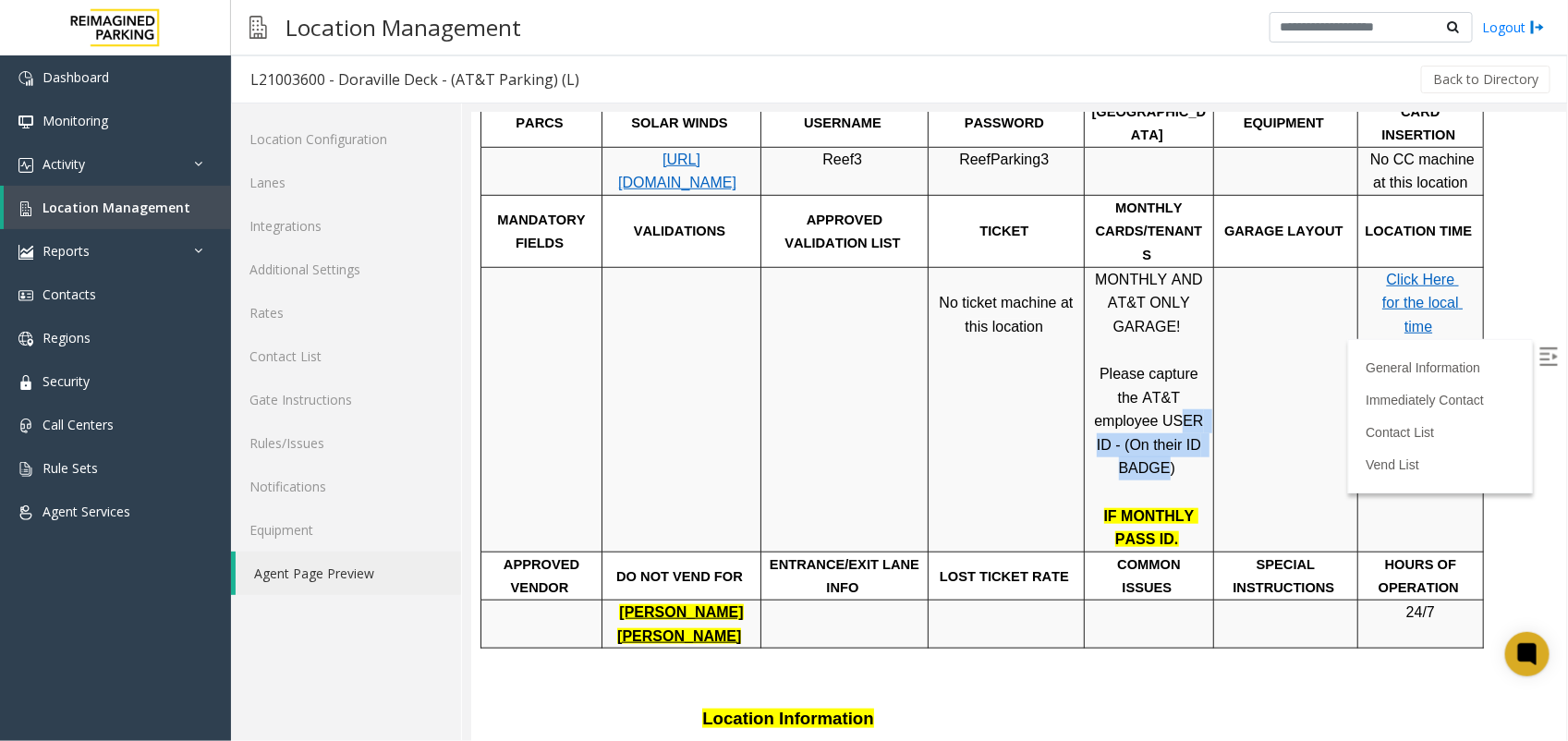
scroll to position [761, 0]
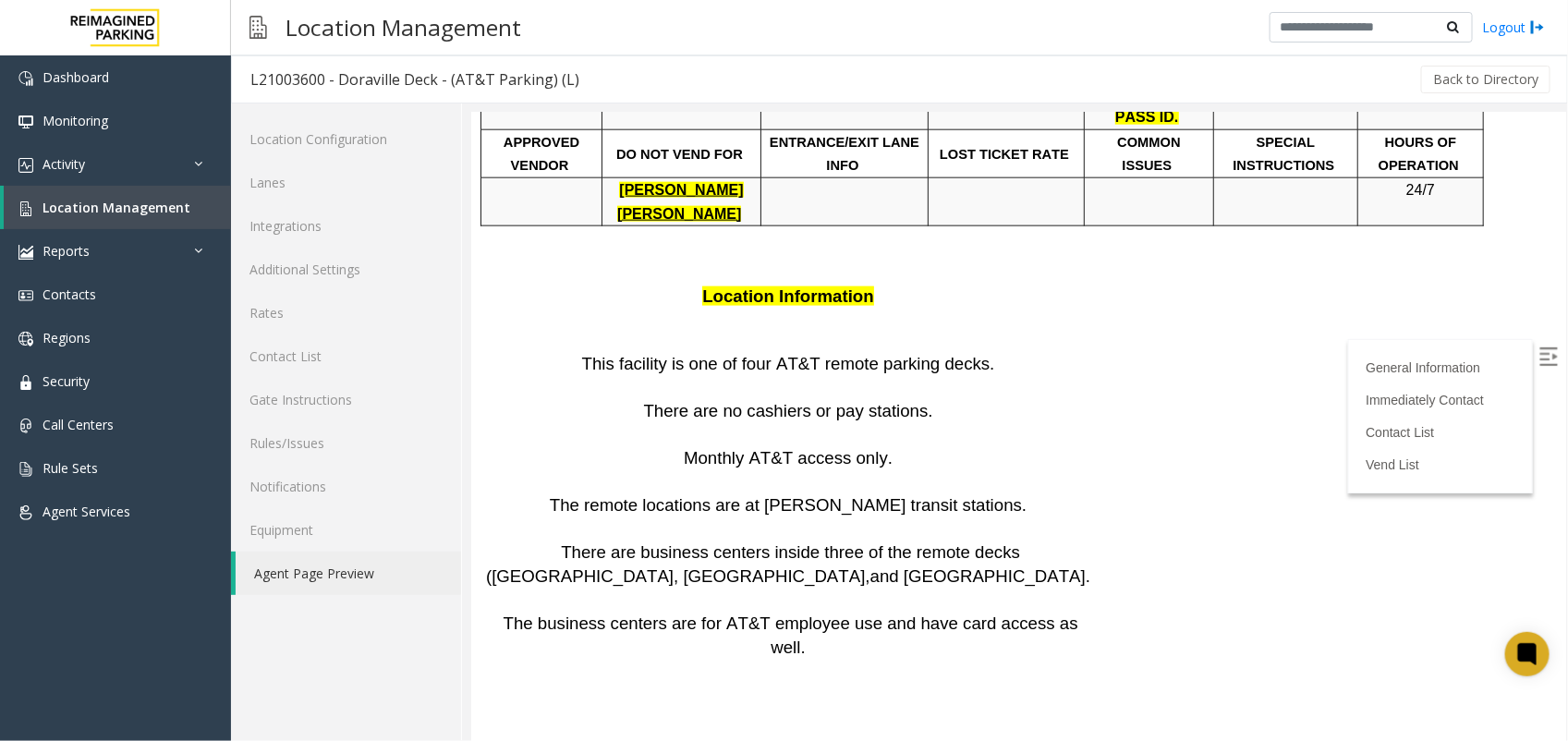
scroll to position [1154, 0]
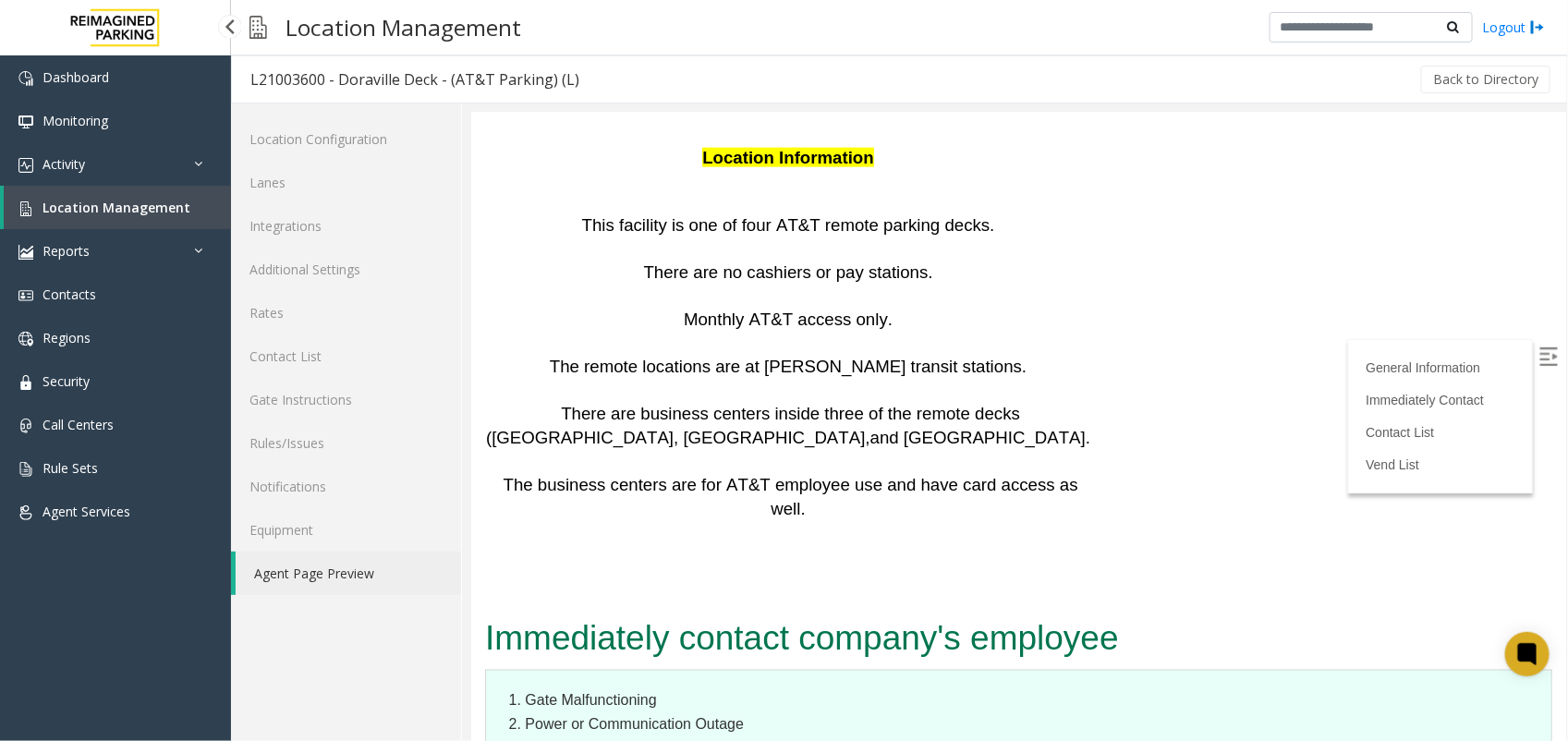
click at [123, 198] on span "Location Management" at bounding box center [116, 207] width 148 height 18
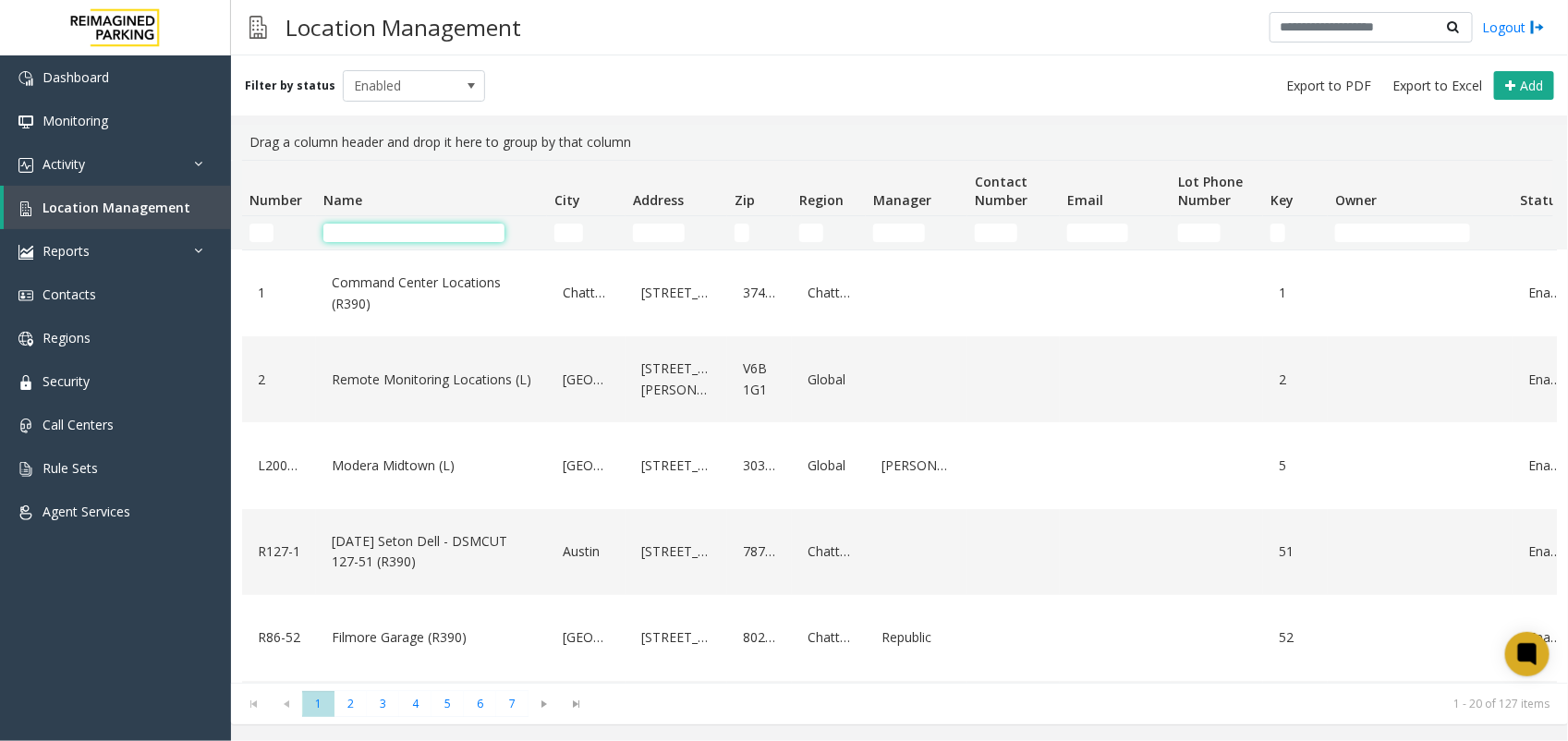
click at [465, 241] on input "Name Filter" at bounding box center [413, 233] width 181 height 19
paste input "**********"
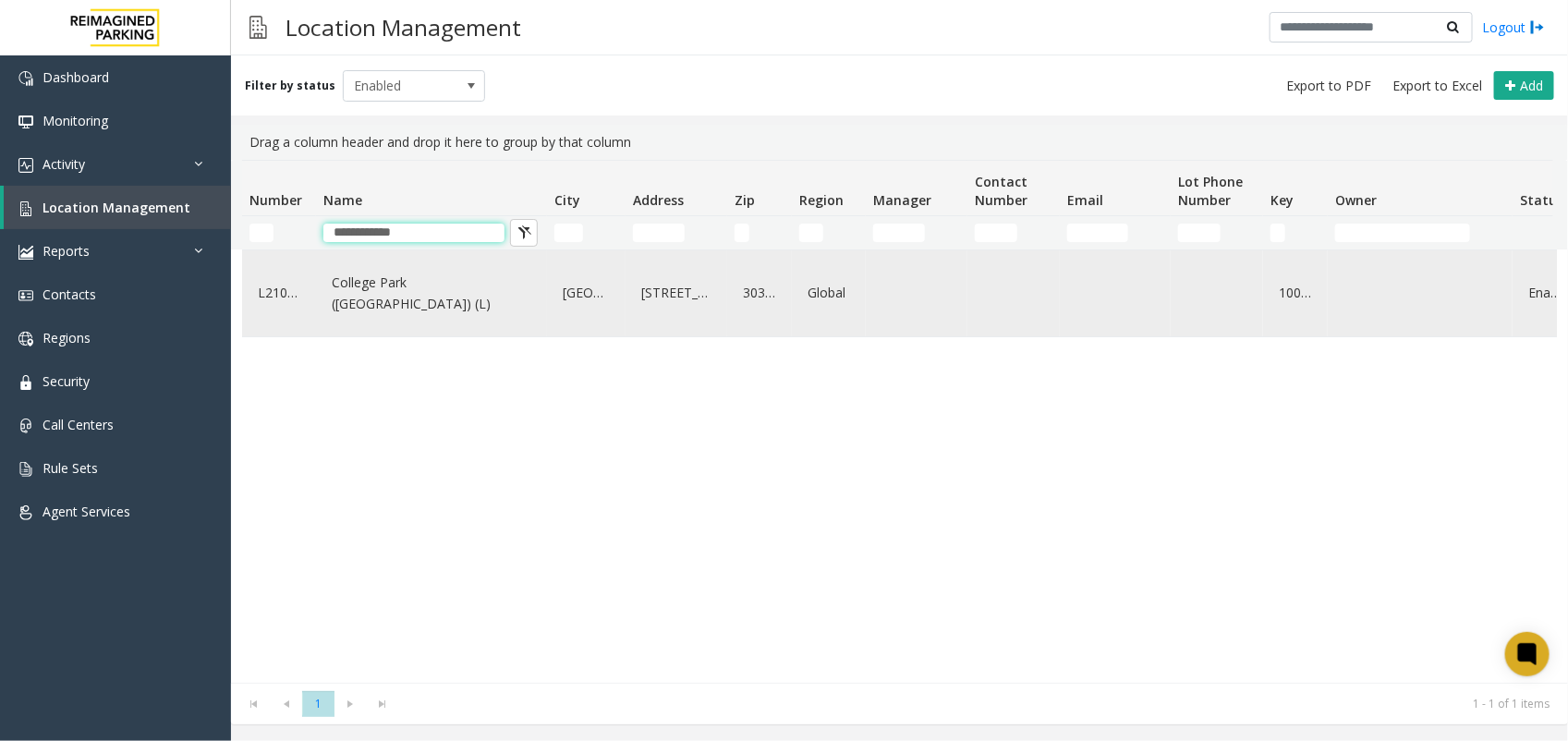
type input "**********"
click at [510, 288] on link "College Park ([GEOGRAPHIC_DATA]) (L)" at bounding box center [431, 293] width 209 height 51
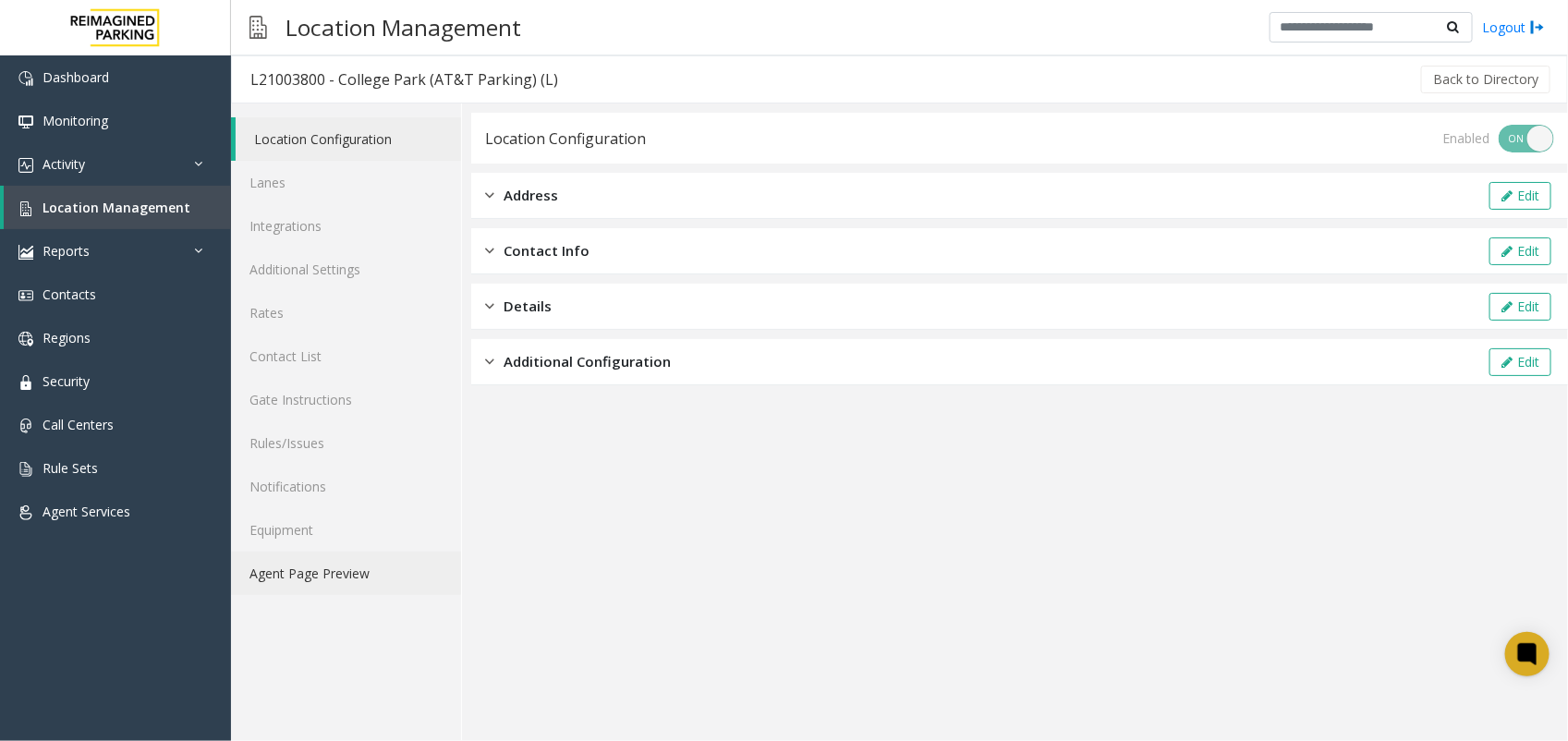
click at [312, 578] on link "Agent Page Preview" at bounding box center [345, 573] width 230 height 44
